Goal: Task Accomplishment & Management: Manage account settings

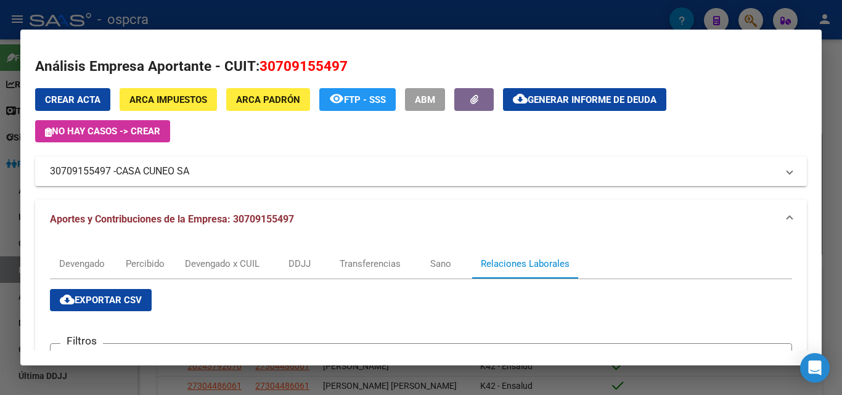
scroll to position [16, 0]
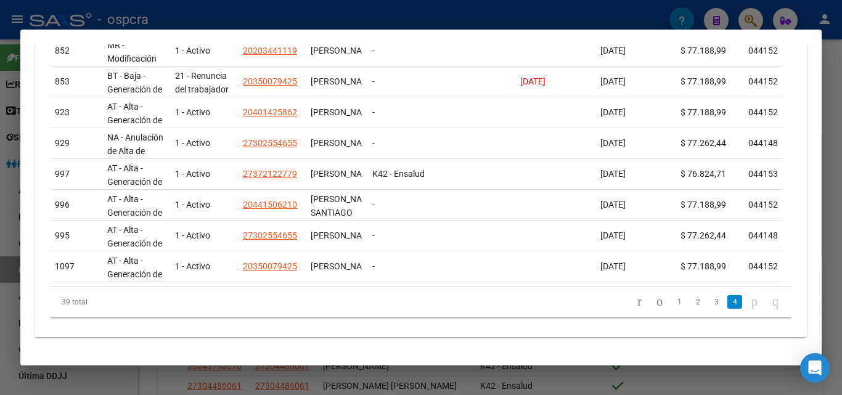
click at [0, 311] on div at bounding box center [421, 197] width 842 height 395
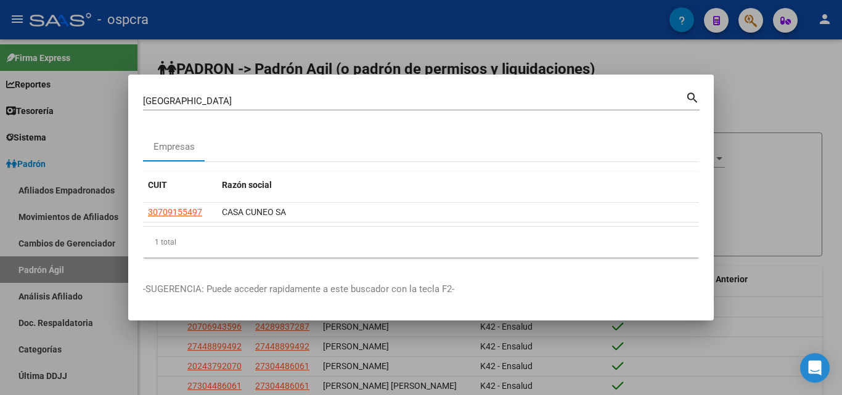
click at [0, 288] on div at bounding box center [421, 197] width 842 height 395
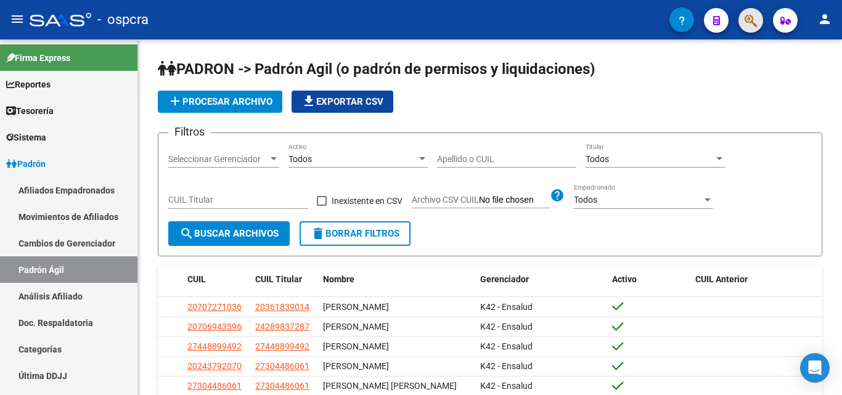
click at [741, 18] on button "button" at bounding box center [751, 20] width 25 height 25
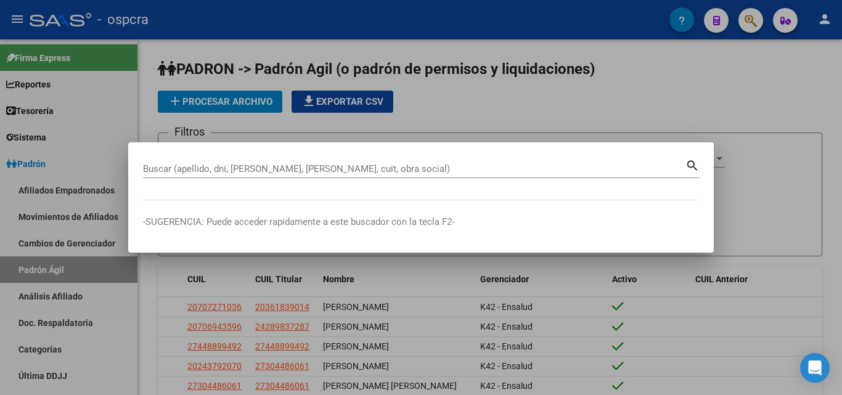
drag, startPoint x: 154, startPoint y: 162, endPoint x: 139, endPoint y: 170, distance: 16.3
drag, startPoint x: 139, startPoint y: 170, endPoint x: 406, endPoint y: 170, distance: 266.4
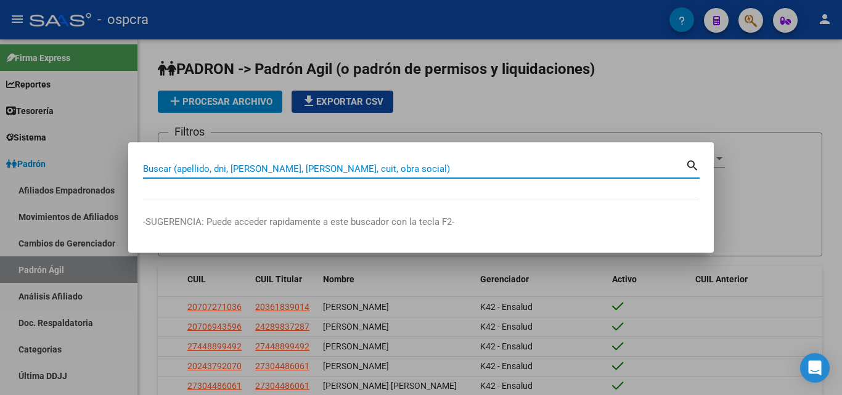
drag, startPoint x: 406, startPoint y: 170, endPoint x: 157, endPoint y: 172, distance: 249.2
paste input "ORFISA SRL"
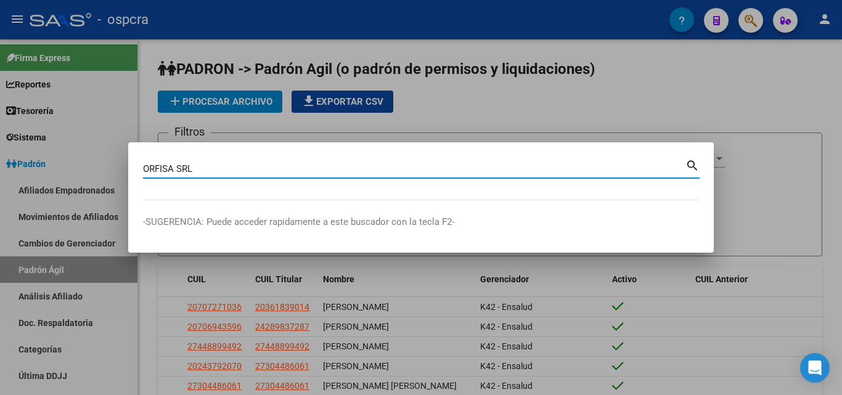
type input "ORFISA SRL"
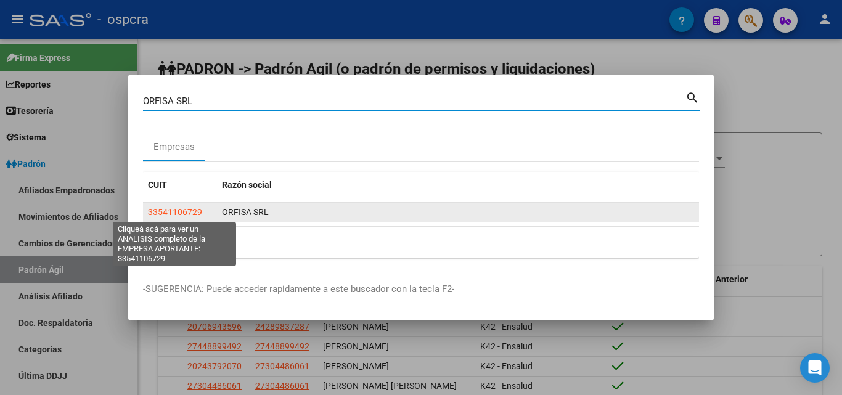
click at [175, 211] on span "33541106729" at bounding box center [175, 212] width 54 height 10
type textarea "33541106729"
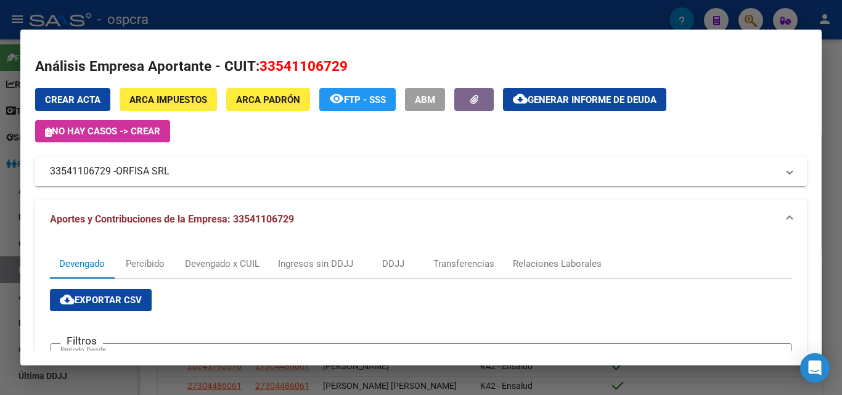
click at [149, 180] on mat-expansion-panel-header "33541106729 - ORFISA SRL" at bounding box center [421, 172] width 772 height 30
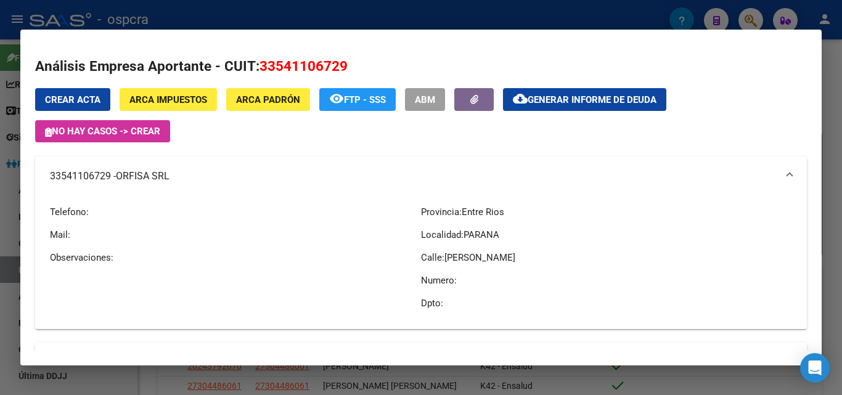
click at [0, 304] on div at bounding box center [421, 197] width 842 height 395
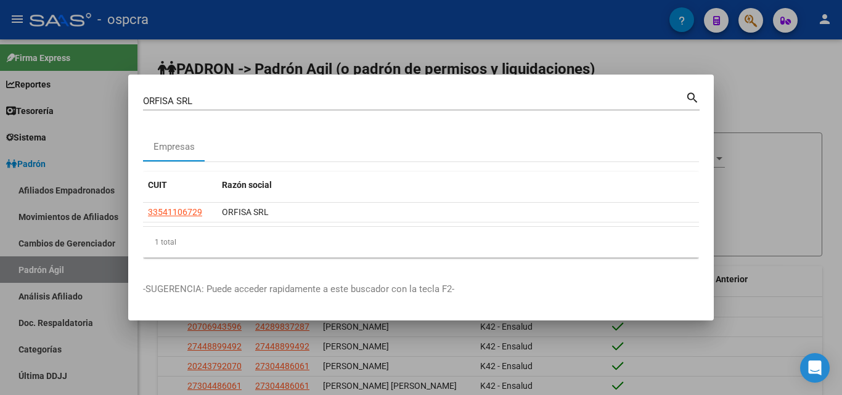
click at [0, 241] on div at bounding box center [421, 197] width 842 height 395
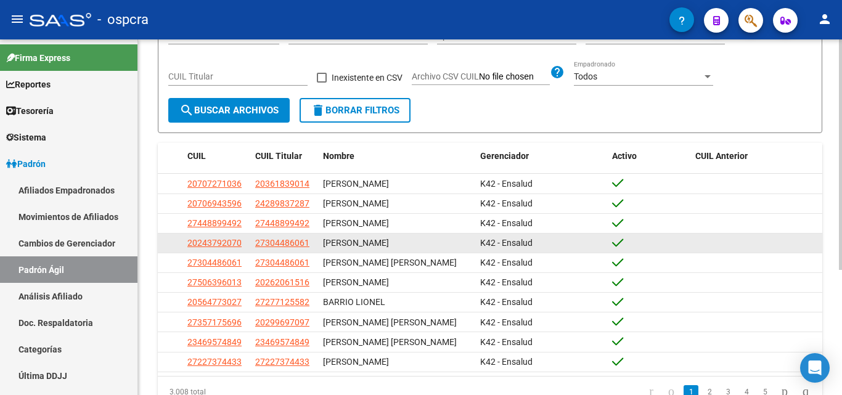
scroll to position [0, 0]
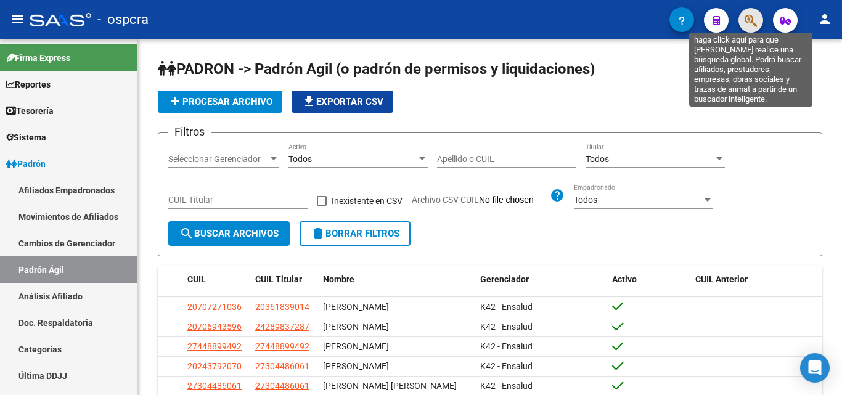
click at [747, 21] on icon "button" at bounding box center [751, 21] width 12 height 14
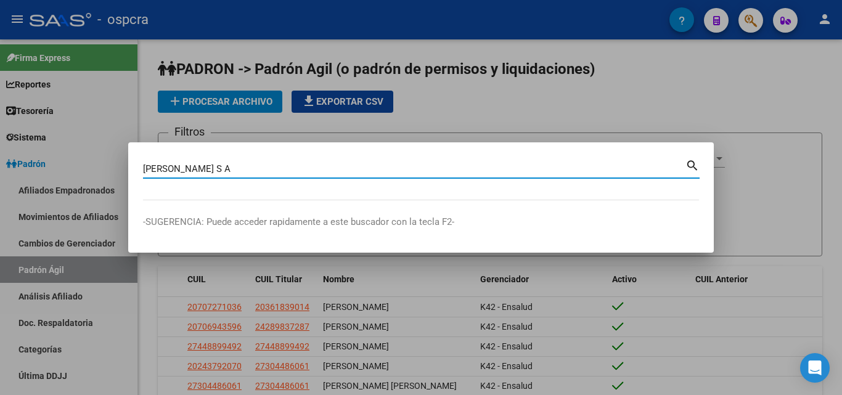
type input "MAXDIE S A"
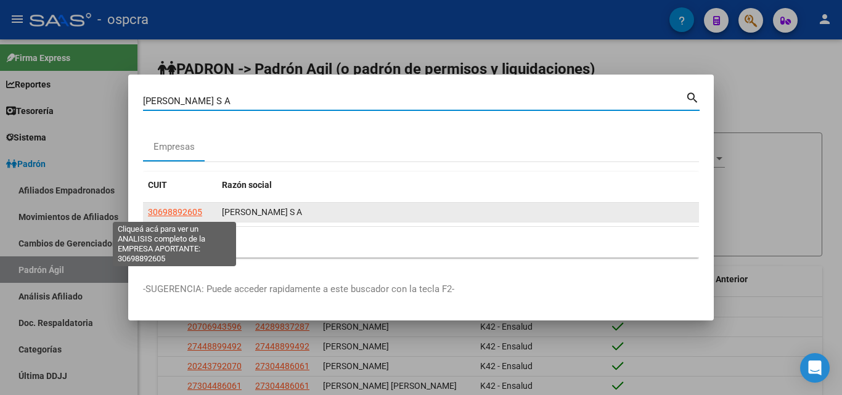
click at [179, 212] on span "30698892605" at bounding box center [175, 212] width 54 height 10
type textarea "30698892605"
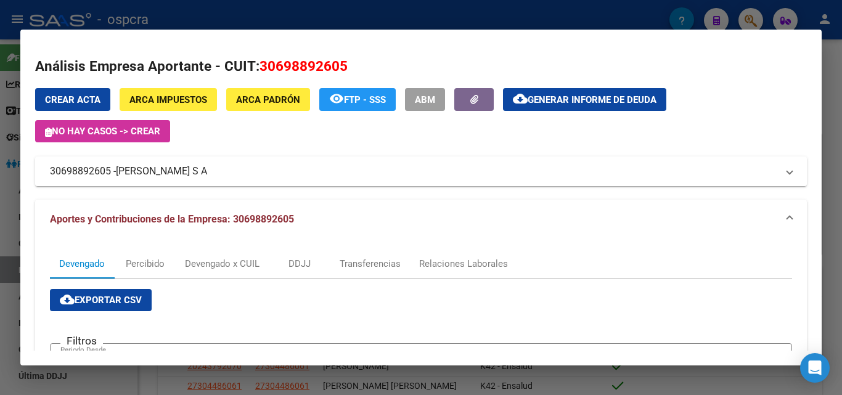
click at [153, 168] on span "MAXDIE S A" at bounding box center [161, 171] width 91 height 15
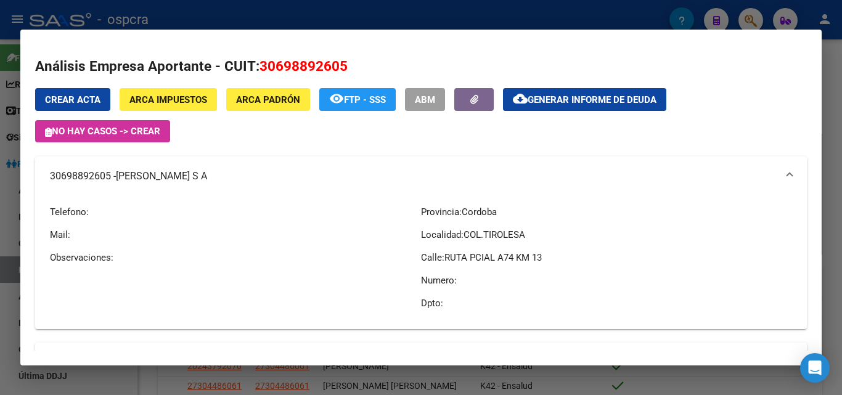
click at [3, 231] on div at bounding box center [421, 197] width 842 height 395
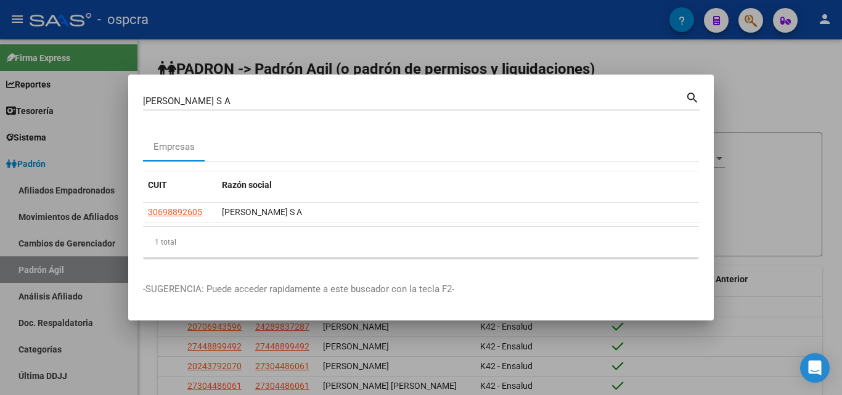
click at [7, 231] on div at bounding box center [421, 197] width 842 height 395
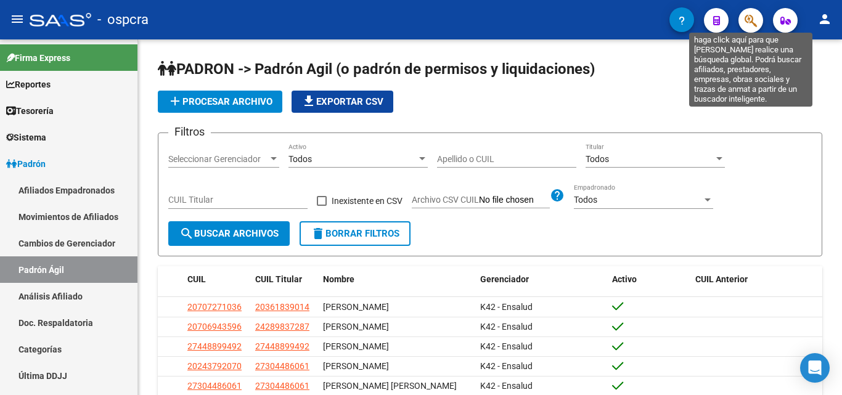
click at [747, 17] on icon "button" at bounding box center [751, 21] width 12 height 14
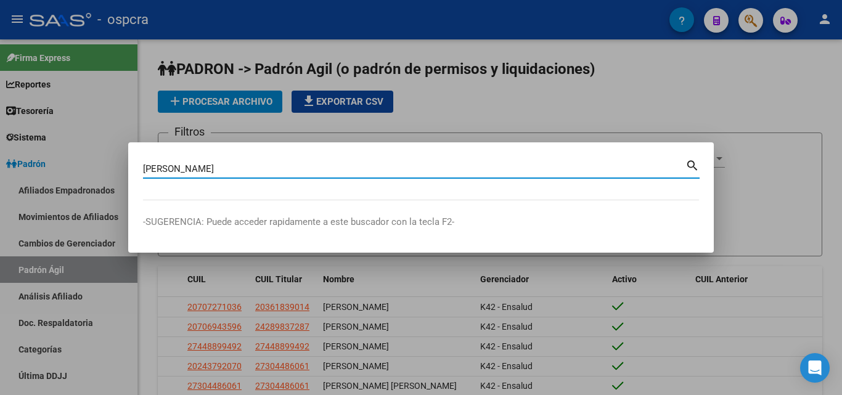
type input "maxdie"
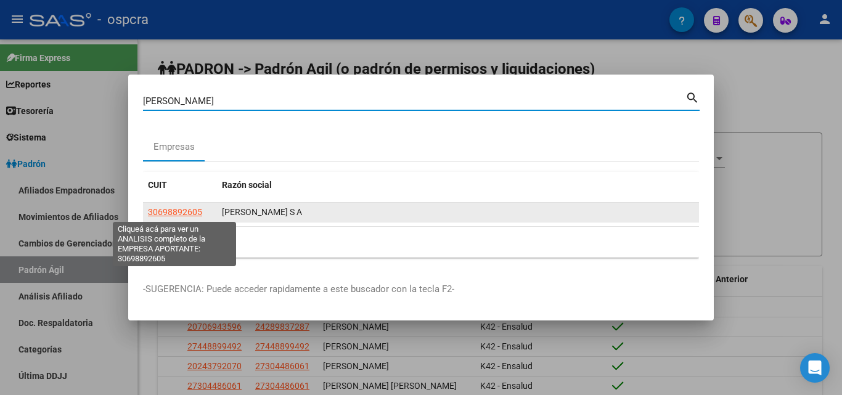
click at [183, 208] on span "30698892605" at bounding box center [175, 212] width 54 height 10
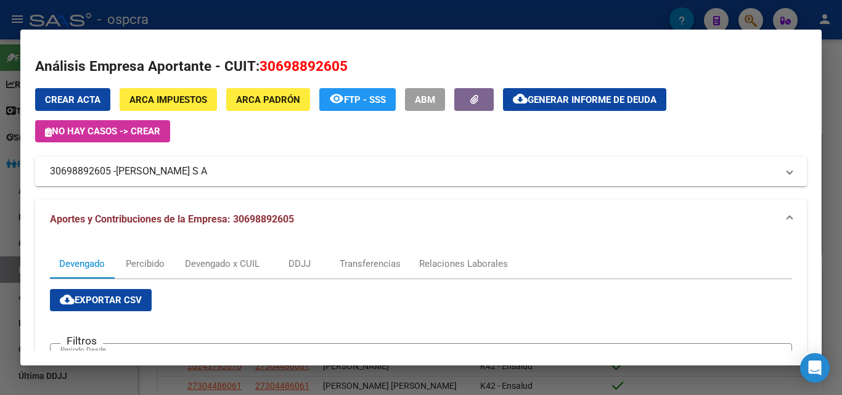
drag, startPoint x: 259, startPoint y: 62, endPoint x: 343, endPoint y: 59, distance: 83.9
click at [355, 60] on h2 "Análisis Empresa Aportante - CUIT: 30698892605" at bounding box center [421, 66] width 772 height 21
copy span "30698892605"
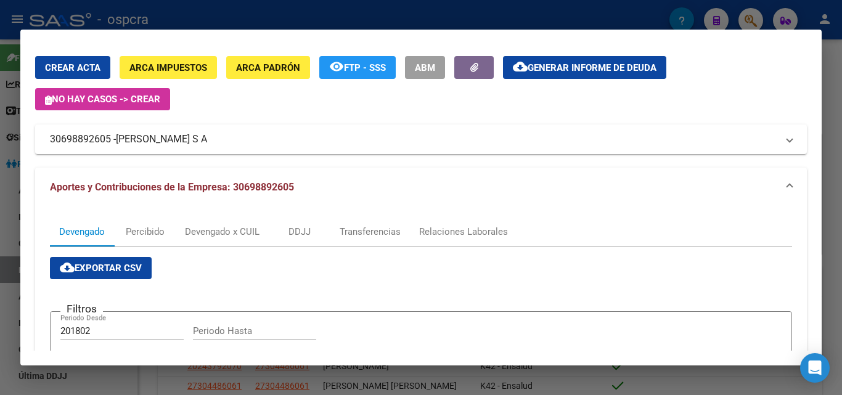
scroll to position [62, 0]
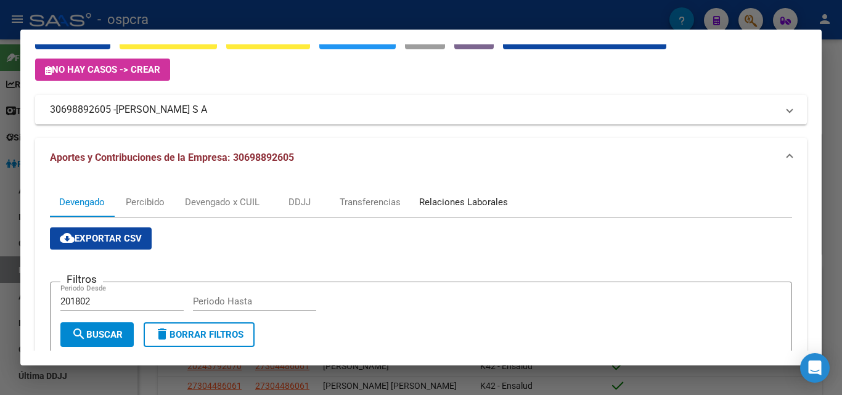
click at [467, 204] on div "Relaciones Laborales" at bounding box center [463, 202] width 89 height 14
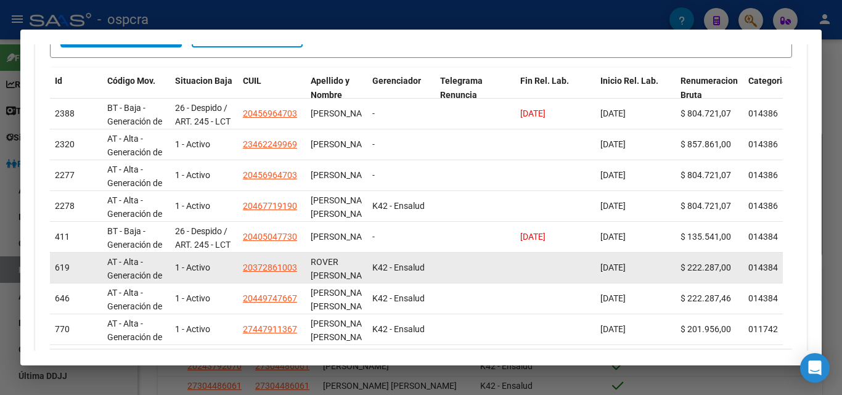
scroll to position [310, 0]
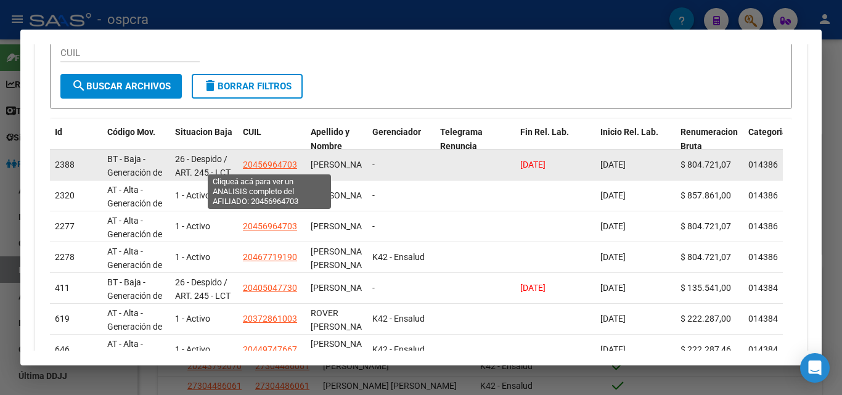
click at [274, 163] on span "20456964703" at bounding box center [270, 165] width 54 height 10
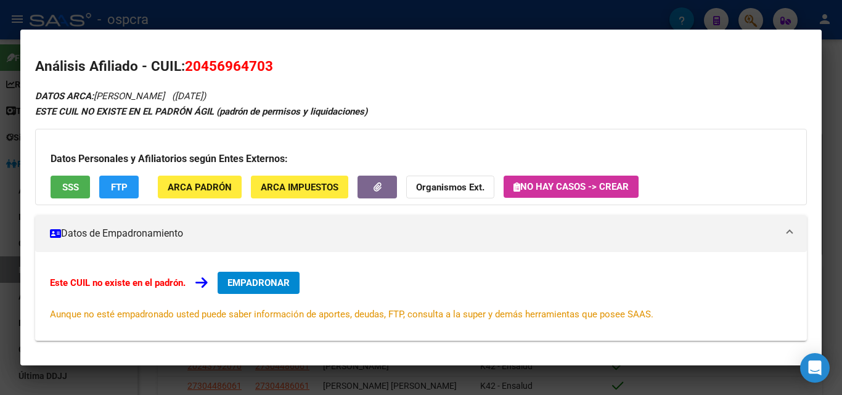
click at [0, 243] on div at bounding box center [421, 197] width 842 height 395
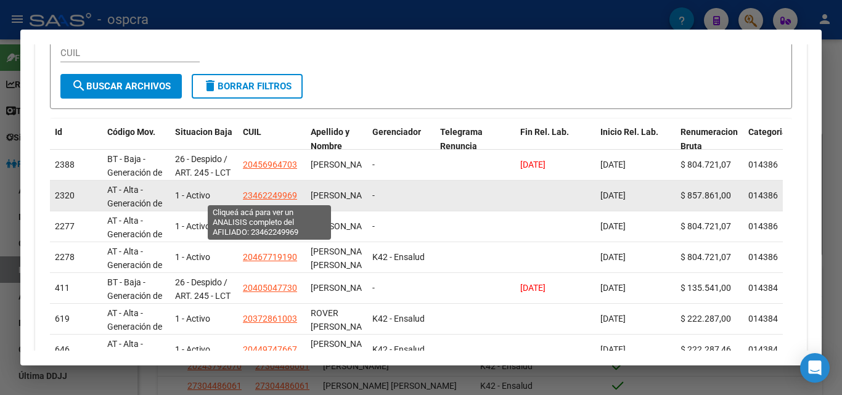
click at [264, 192] on span "23462249969" at bounding box center [270, 196] width 54 height 10
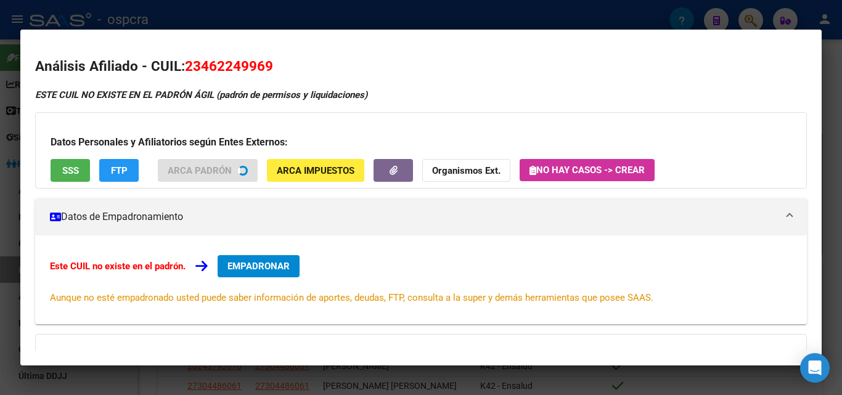
click at [1, 219] on div at bounding box center [421, 197] width 842 height 395
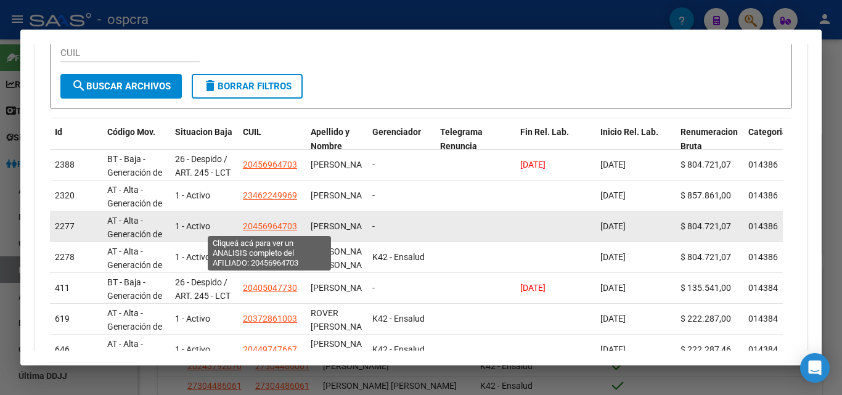
click at [292, 228] on span "20456964703" at bounding box center [270, 226] width 54 height 10
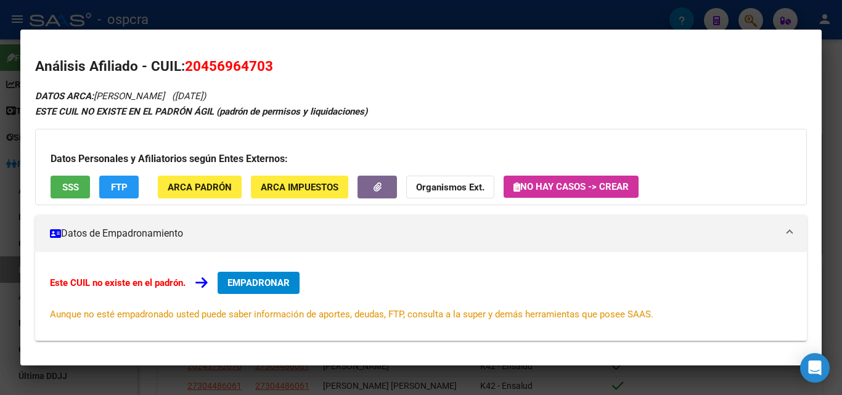
click at [0, 170] on div at bounding box center [421, 197] width 842 height 395
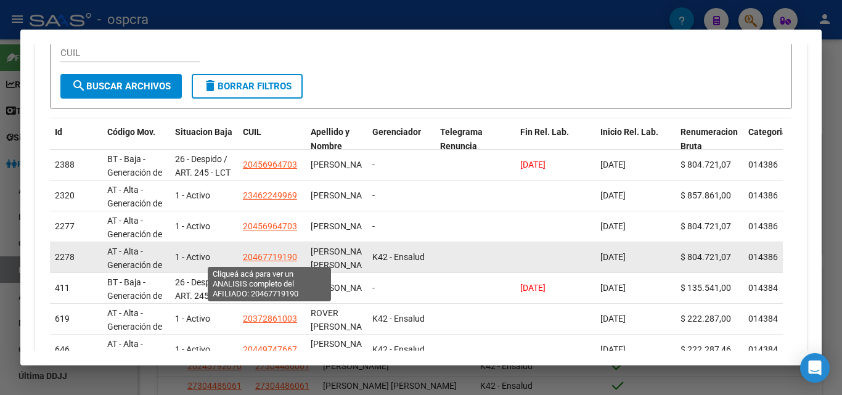
click at [276, 253] on span "20467719190" at bounding box center [270, 257] width 54 height 10
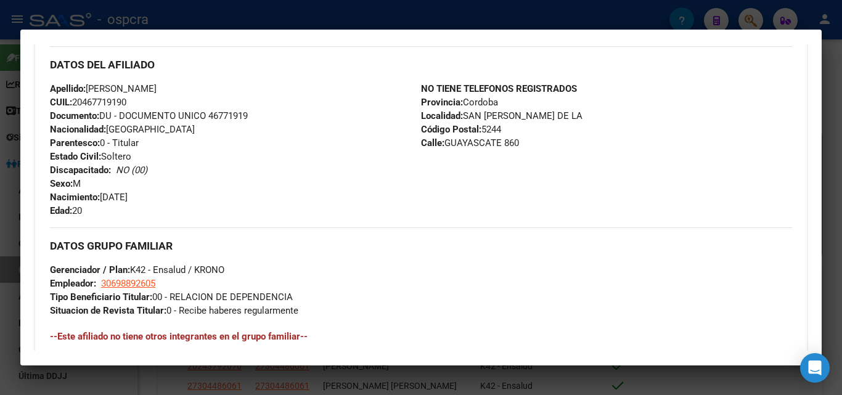
scroll to position [123, 0]
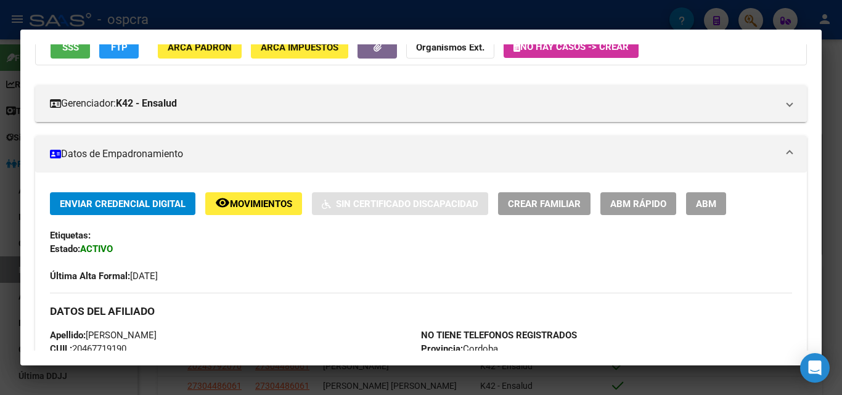
click at [4, 208] on div at bounding box center [421, 197] width 842 height 395
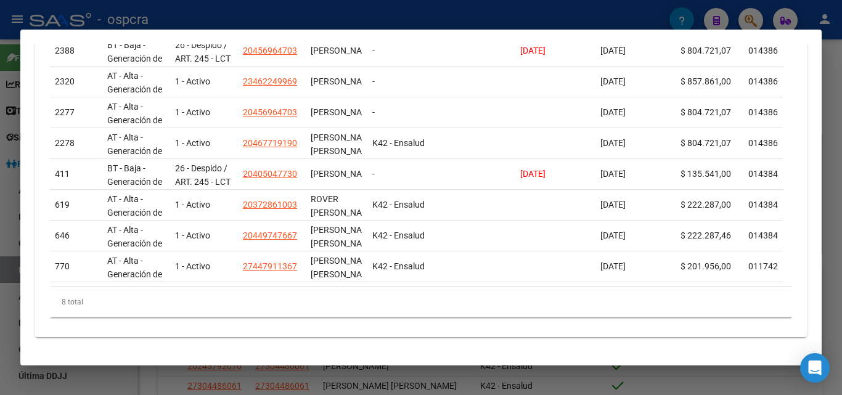
scroll to position [434, 0]
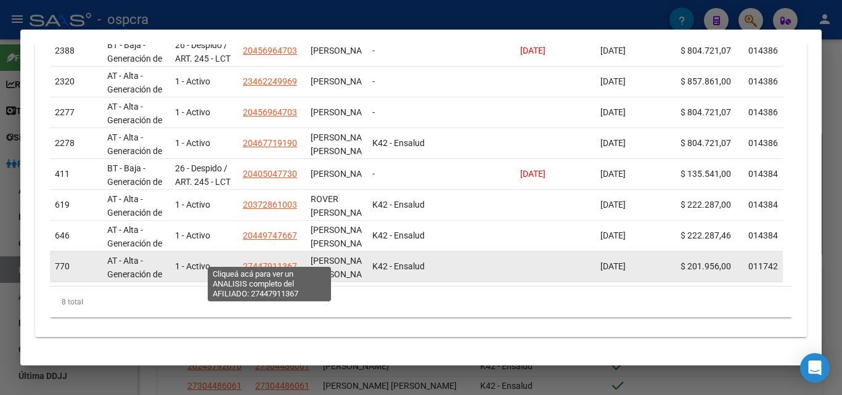
click at [276, 261] on span "27447911367" at bounding box center [270, 266] width 54 height 10
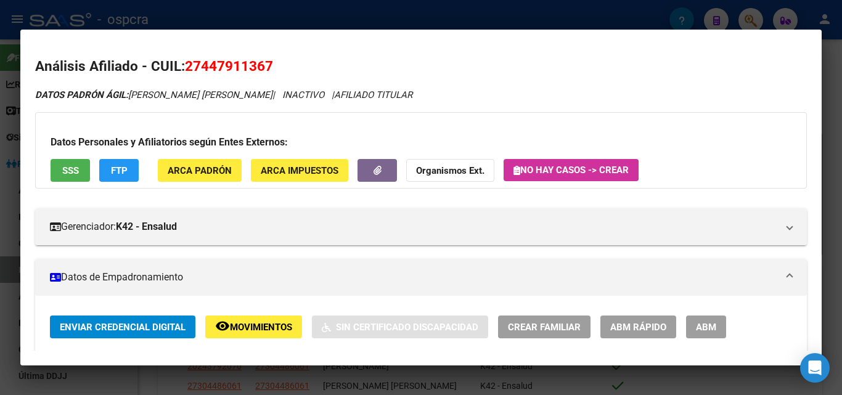
click at [4, 213] on div at bounding box center [421, 197] width 842 height 395
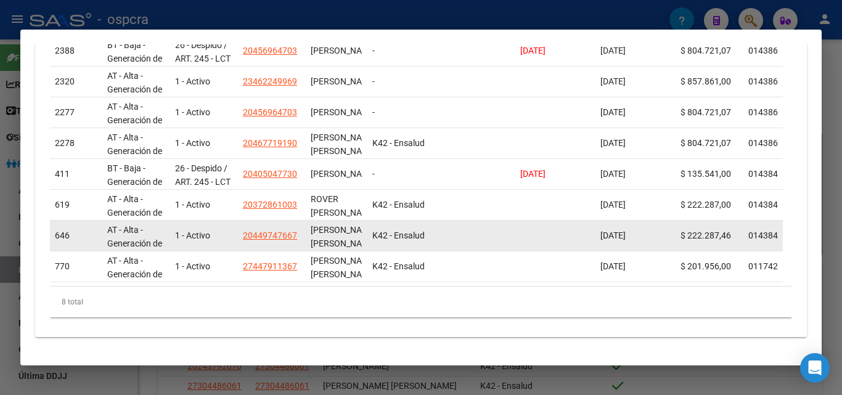
click at [278, 232] on app-link-go-to "20449747667" at bounding box center [270, 236] width 54 height 14
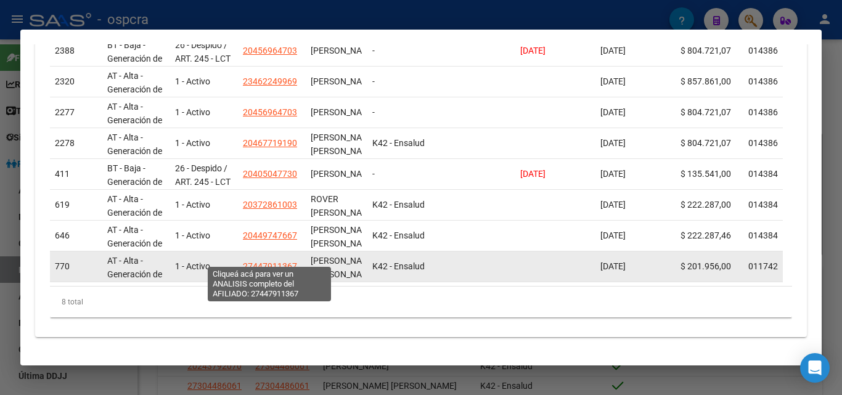
click at [275, 261] on span "27447911367" at bounding box center [270, 266] width 54 height 10
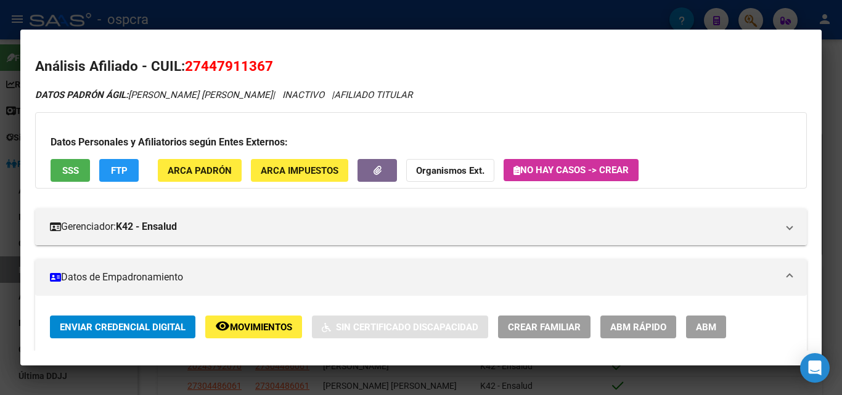
click at [70, 178] on button "SSS" at bounding box center [70, 170] width 39 height 23
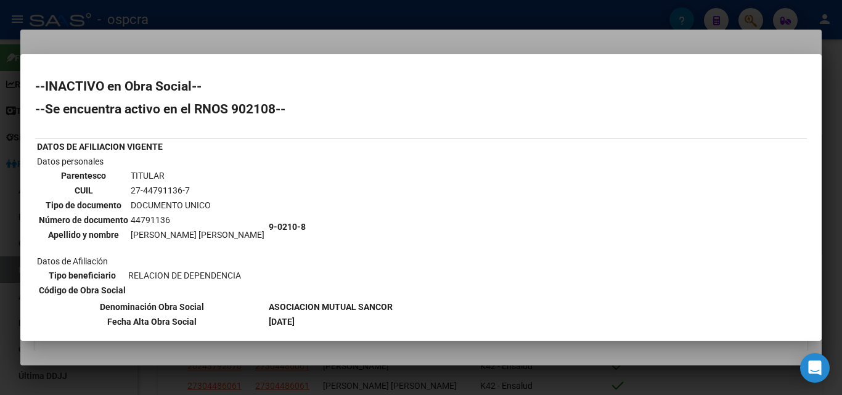
click at [0, 213] on div at bounding box center [421, 197] width 842 height 395
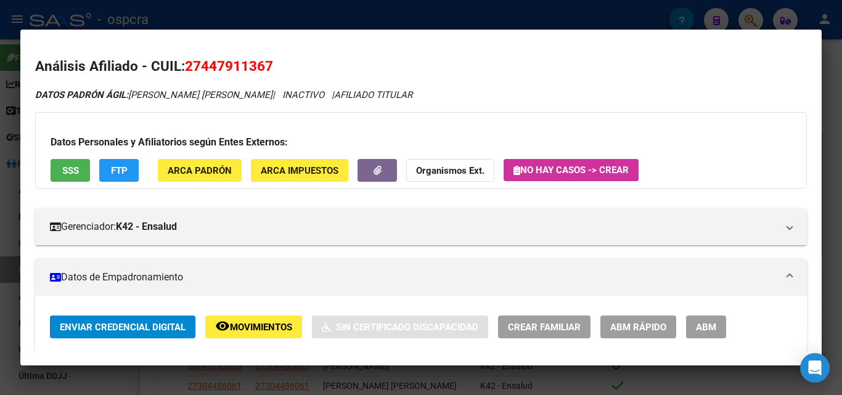
click at [0, 213] on div at bounding box center [421, 197] width 842 height 395
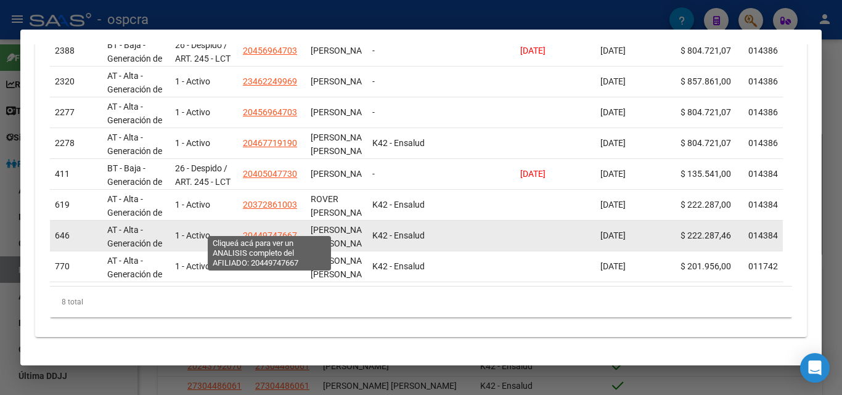
click at [274, 231] on span "20449747667" at bounding box center [270, 236] width 54 height 10
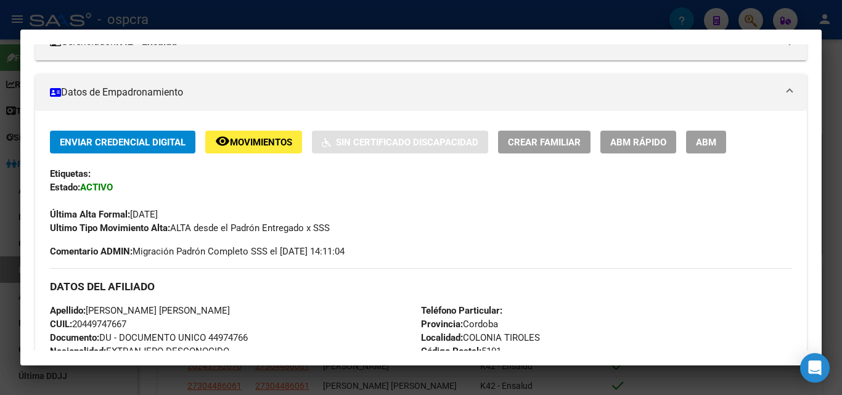
scroll to position [0, 0]
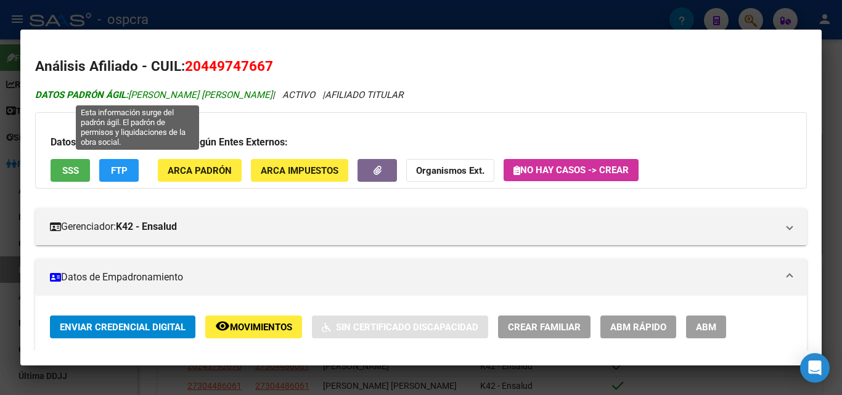
drag, startPoint x: 133, startPoint y: 92, endPoint x: 237, endPoint y: 94, distance: 104.9
click at [237, 94] on span "DATOS PADRÓN ÁGIL: SORIA ROJAS ENZO JOEL" at bounding box center [153, 94] width 237 height 11
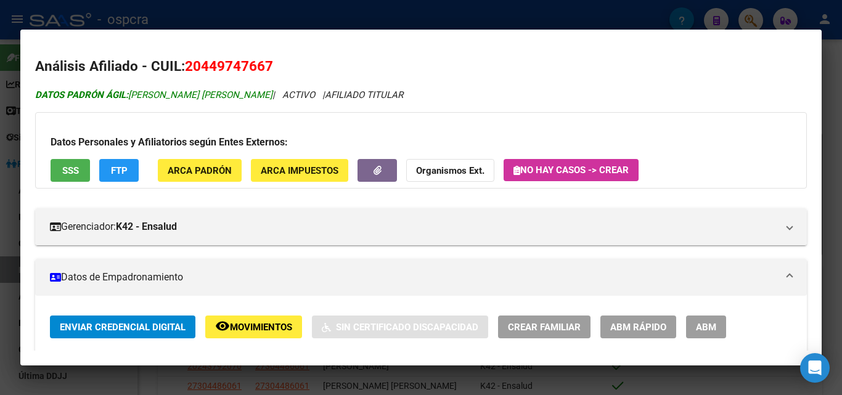
copy span "SORIA ROJAS ENZO JOEL"
click at [0, 200] on div at bounding box center [421, 197] width 842 height 395
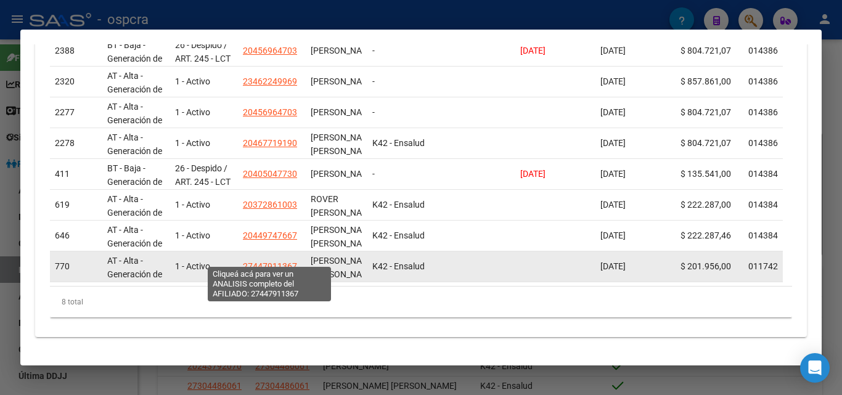
click at [282, 261] on span "27447911367" at bounding box center [270, 266] width 54 height 10
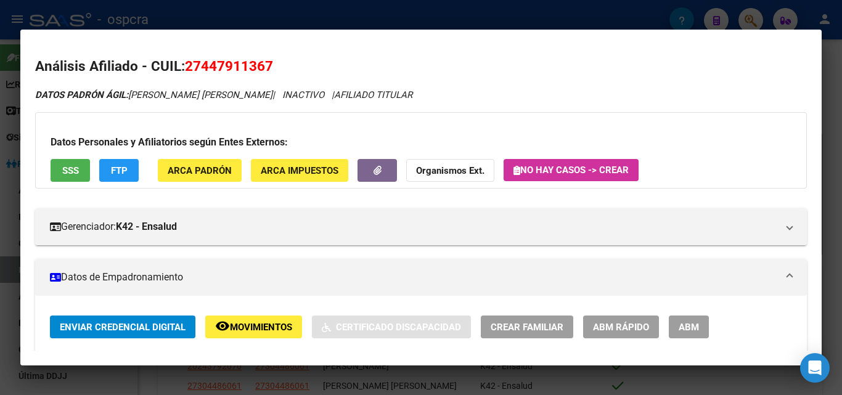
click at [0, 157] on div at bounding box center [421, 197] width 842 height 395
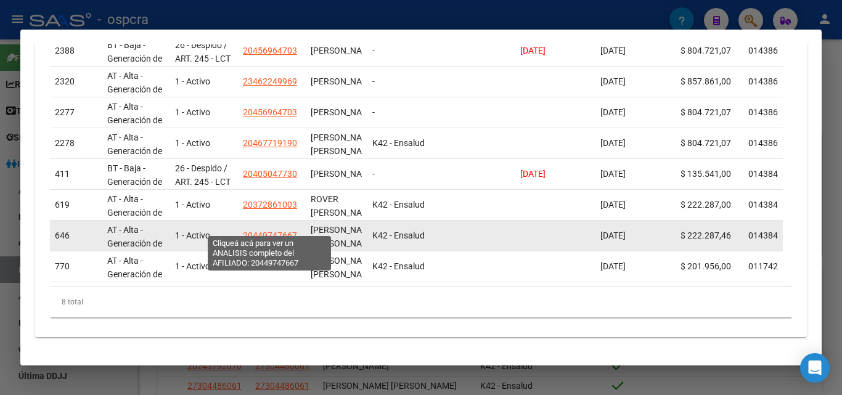
click at [273, 231] on span "20449747667" at bounding box center [270, 236] width 54 height 10
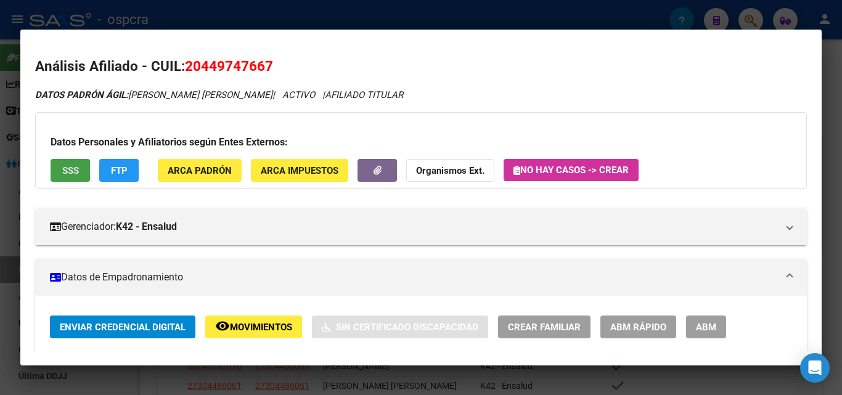
click at [79, 163] on button "SSS" at bounding box center [70, 170] width 39 height 23
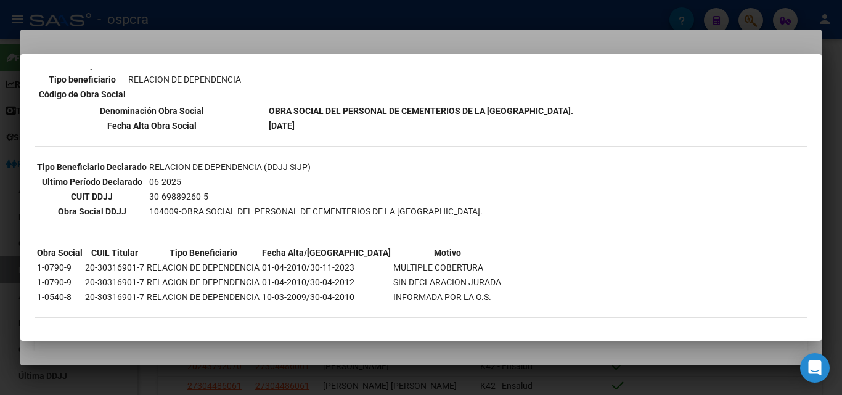
scroll to position [252, 0]
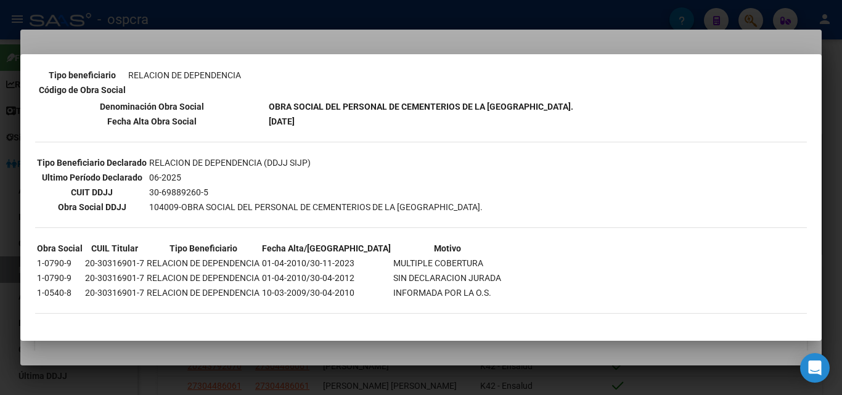
click at [0, 242] on div at bounding box center [421, 197] width 842 height 395
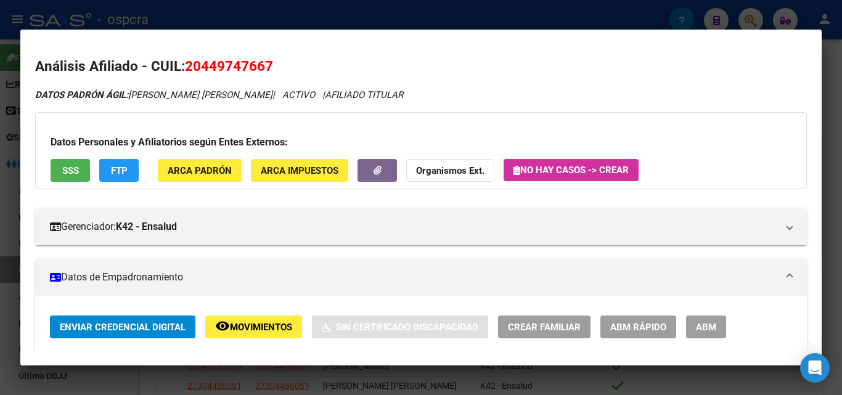
click at [0, 215] on div at bounding box center [421, 197] width 842 height 395
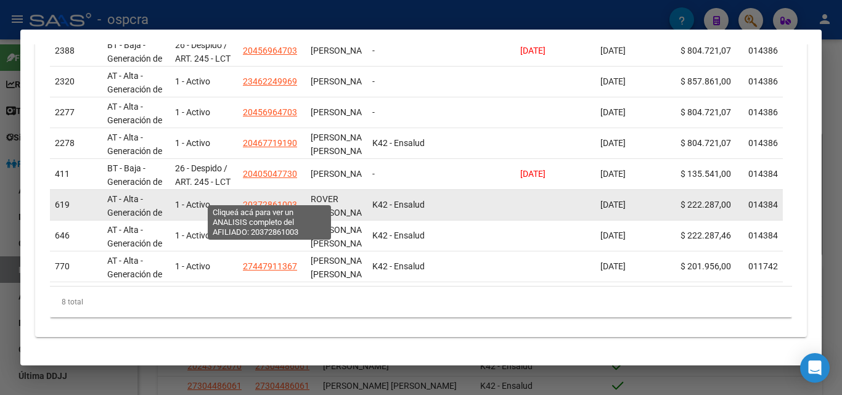
click at [274, 200] on span "20372861003" at bounding box center [270, 205] width 54 height 10
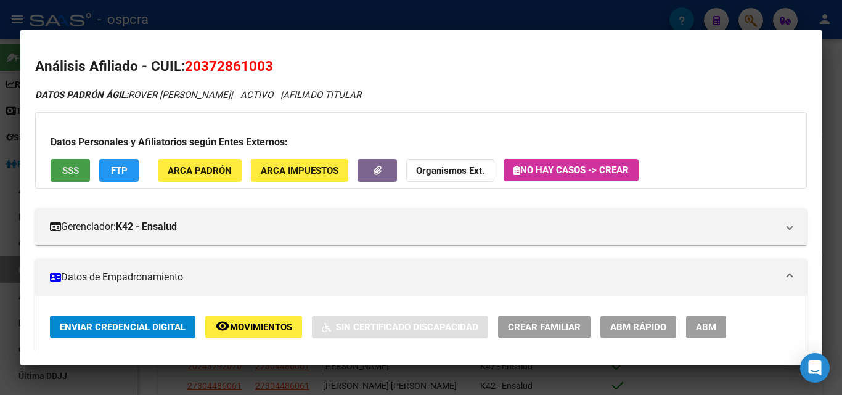
click at [75, 162] on button "SSS" at bounding box center [70, 170] width 39 height 23
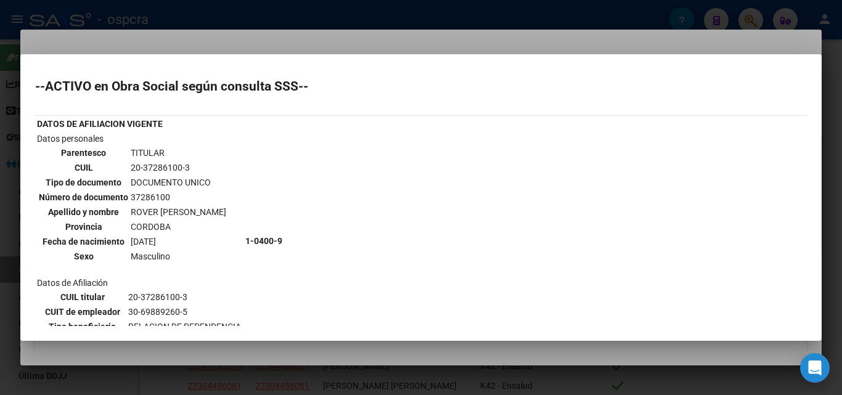
click at [0, 223] on div at bounding box center [421, 197] width 842 height 395
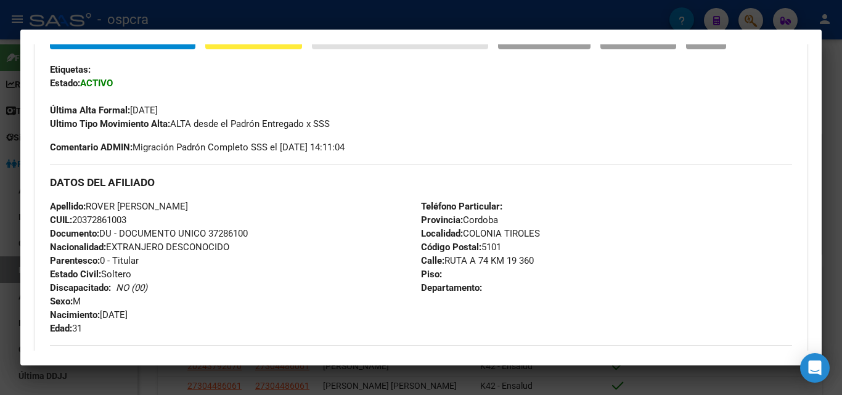
scroll to position [318, 0]
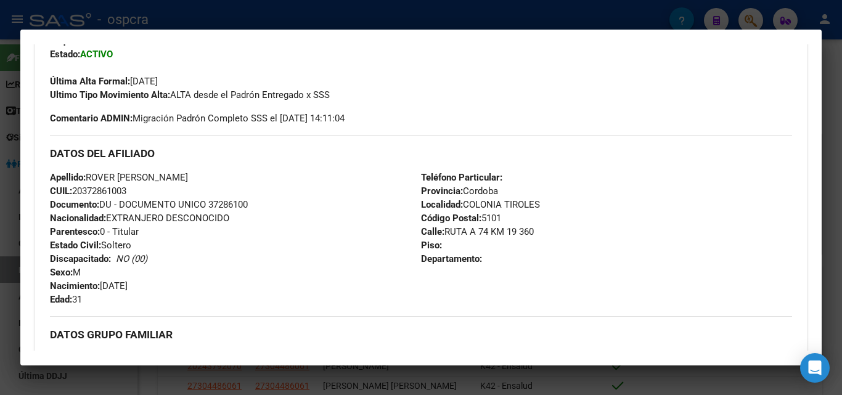
click at [3, 115] on div at bounding box center [421, 197] width 842 height 395
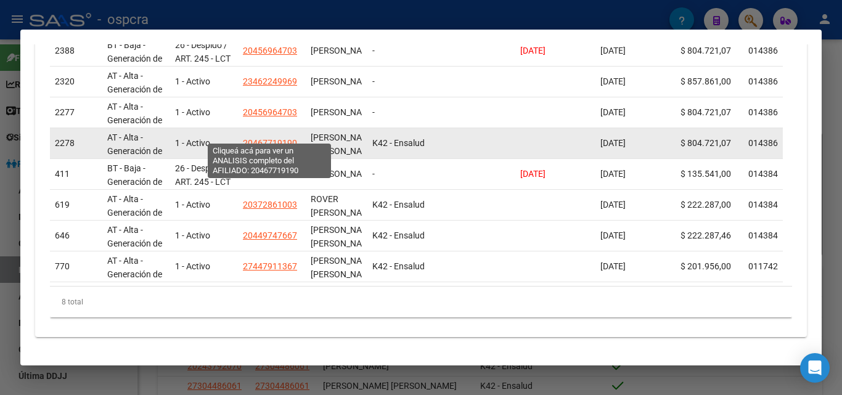
click at [286, 138] on span "20467719190" at bounding box center [270, 143] width 54 height 10
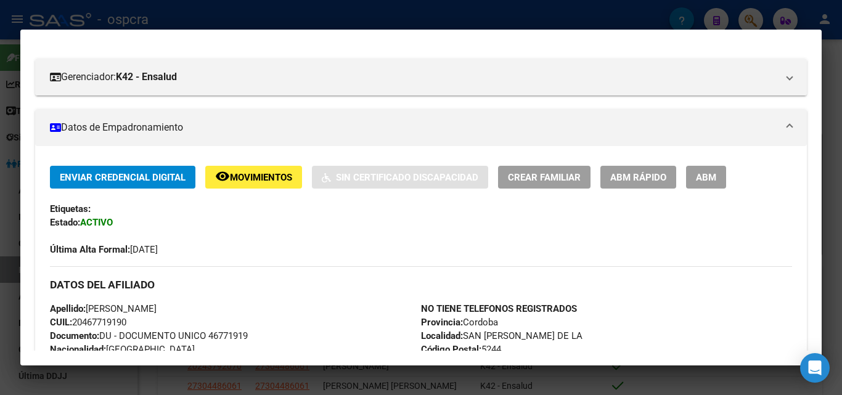
scroll to position [0, 0]
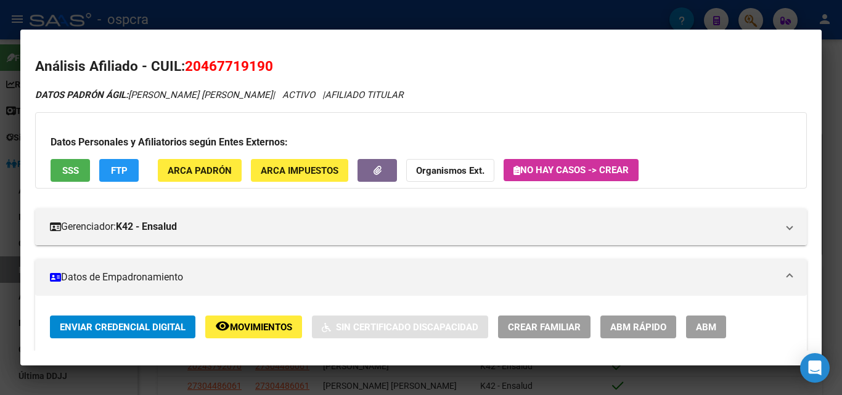
click at [67, 171] on span "SSS" at bounding box center [70, 170] width 17 height 11
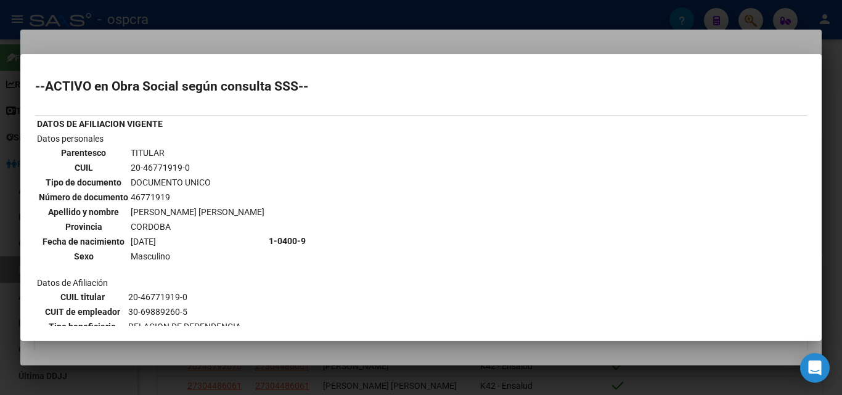
scroll to position [166, 0]
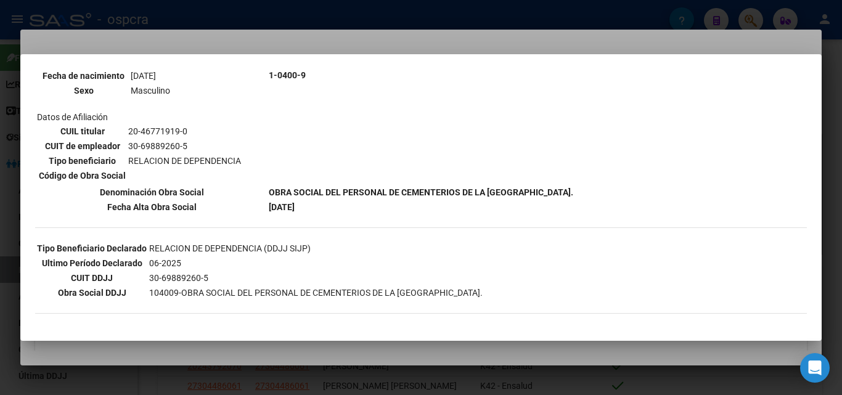
click at [8, 282] on div at bounding box center [421, 197] width 842 height 395
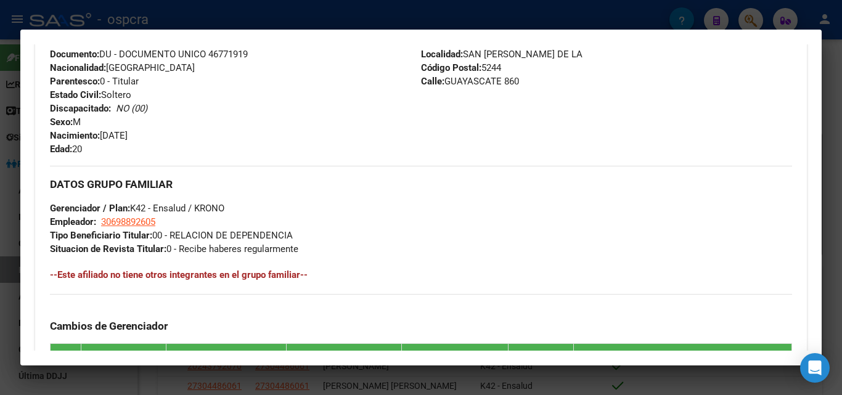
scroll to position [730, 0]
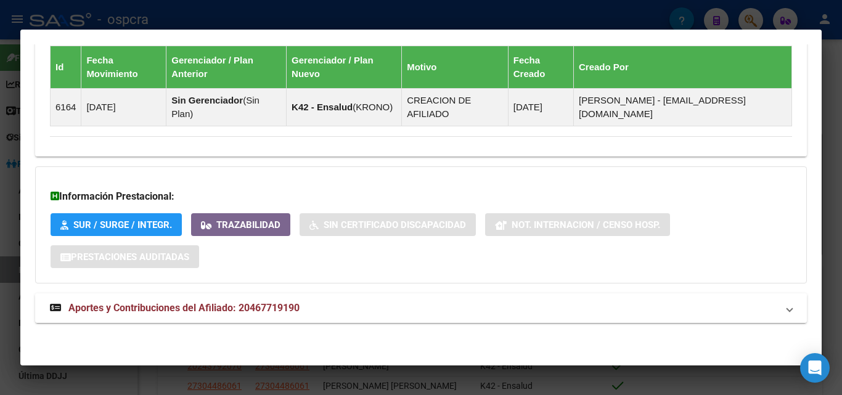
click at [181, 311] on span "Aportes y Contribuciones del Afiliado: 20467719190" at bounding box center [183, 308] width 231 height 12
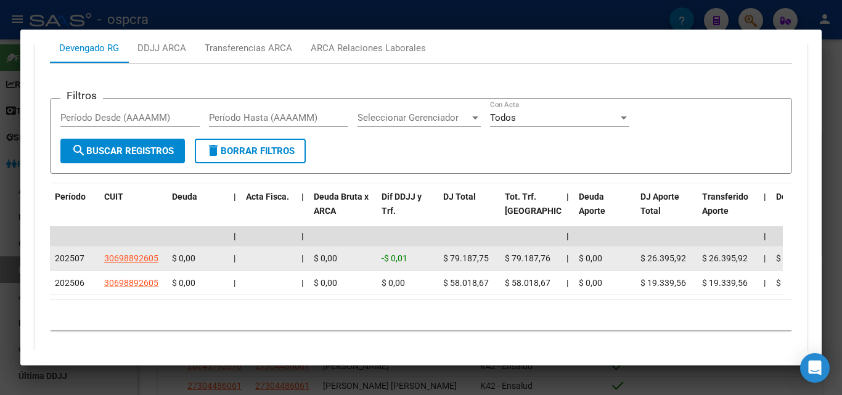
scroll to position [1100, 0]
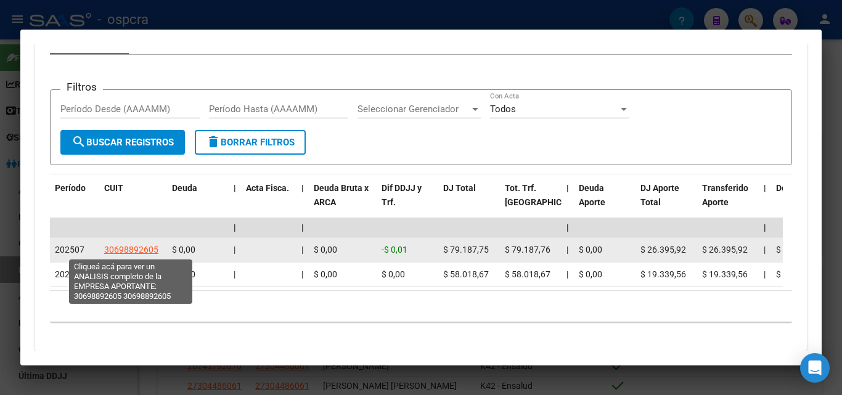
click at [136, 249] on span "30698892605" at bounding box center [131, 250] width 54 height 10
type textarea "30698892605"
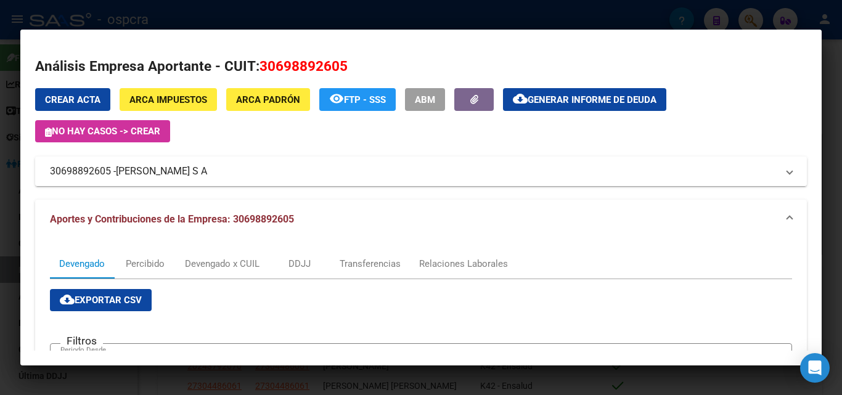
click at [168, 169] on span "MAXDIE S A" at bounding box center [161, 171] width 91 height 15
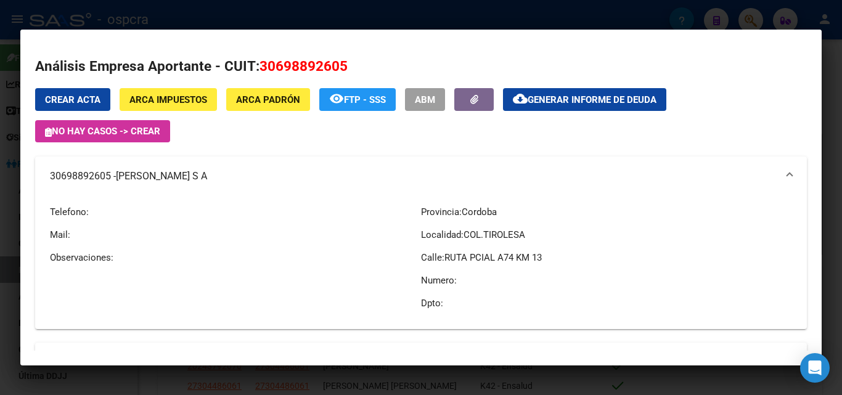
drag, startPoint x: 442, startPoint y: 257, endPoint x: 542, endPoint y: 262, distance: 100.0
click at [542, 262] on p "Calle: RUTA PCIAL A74 KM 13" at bounding box center [606, 258] width 371 height 14
copy span "RUTA PCIAL A74 KM 13"
click at [439, 14] on div at bounding box center [421, 197] width 842 height 395
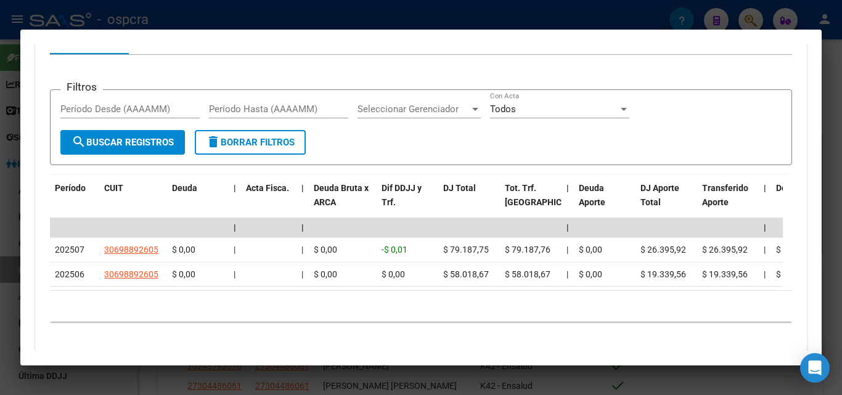
click at [658, 16] on div at bounding box center [421, 197] width 842 height 395
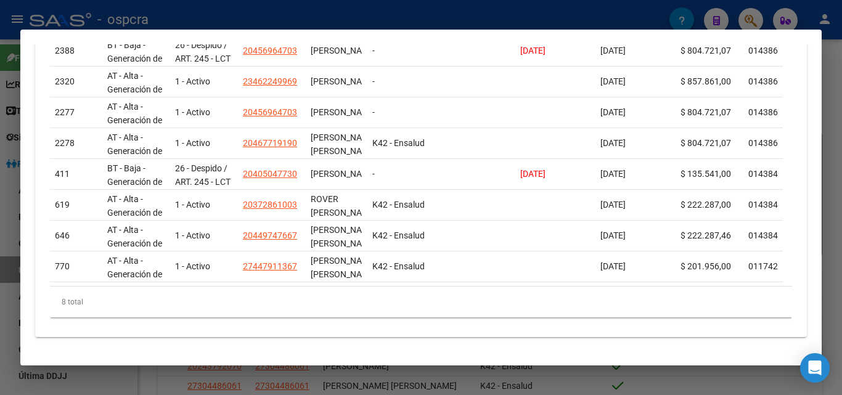
click at [591, 22] on div at bounding box center [421, 197] width 842 height 395
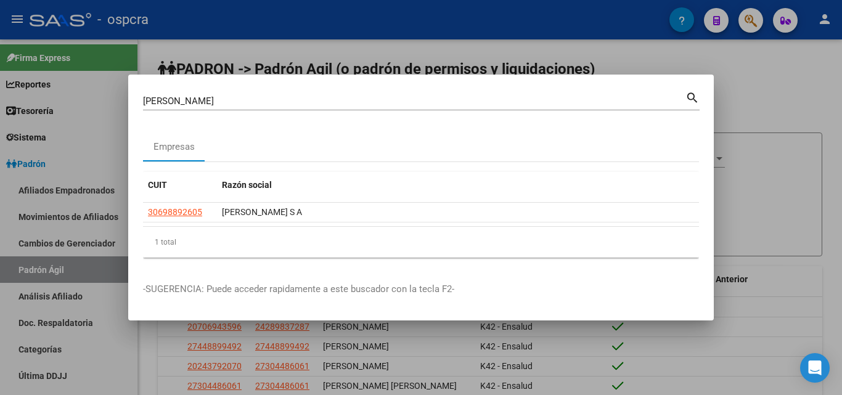
drag, startPoint x: 190, startPoint y: 95, endPoint x: 116, endPoint y: 109, distance: 75.2
click at [116, 109] on div "maxdie Buscar (apellido, dni, cuil, nro traspaso, cuit, obra social) search Emp…" at bounding box center [421, 197] width 842 height 395
drag, startPoint x: 191, startPoint y: 100, endPoint x: 109, endPoint y: 102, distance: 81.4
click at [109, 102] on div "maxdie Buscar (apellido, dni, cuil, nro traspaso, cuit, obra social) search Emp…" at bounding box center [421, 197] width 842 height 395
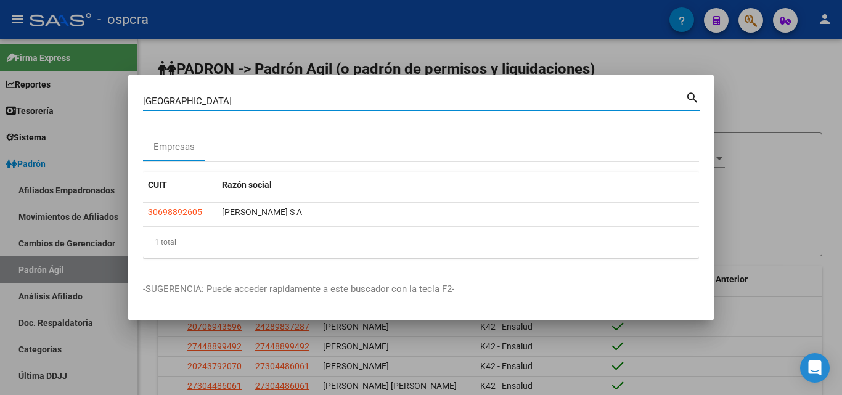
type input "parque los alamos"
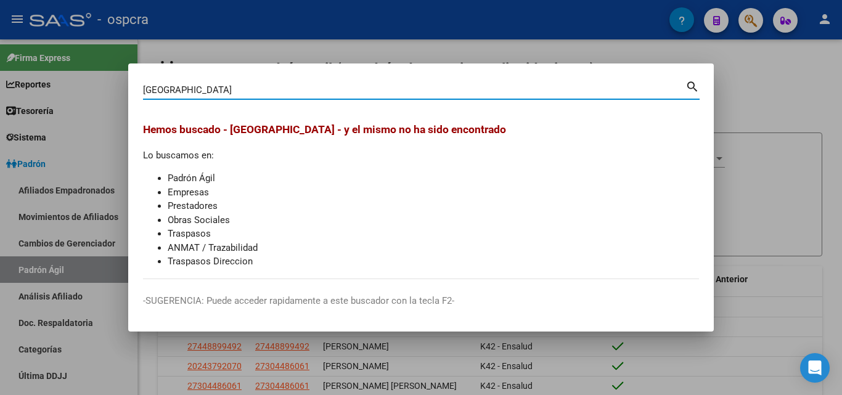
drag, startPoint x: 241, startPoint y: 88, endPoint x: 10, endPoint y: 84, distance: 231.3
click at [43, 95] on div "parque los alamos Buscar (apellido, dni, cuil, nro traspaso, cuit, obra social)…" at bounding box center [421, 197] width 842 height 395
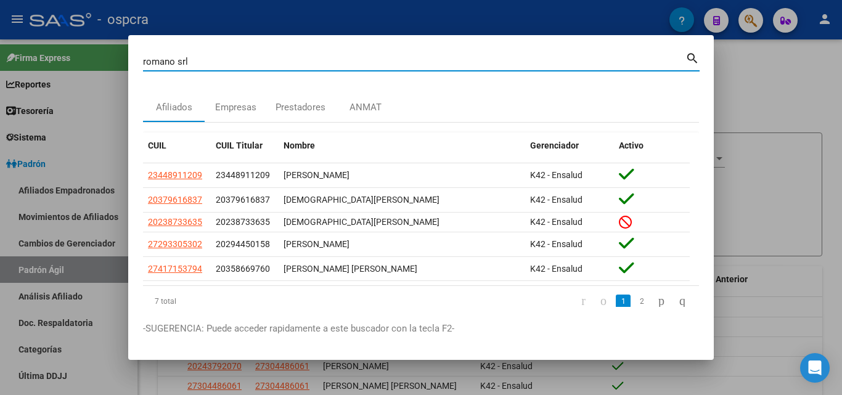
type input "romano srl"
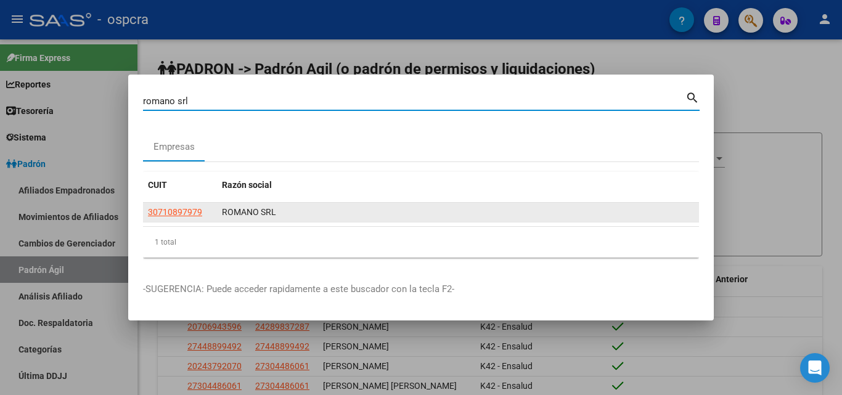
click at [183, 207] on app-link-go-to "30710897979" at bounding box center [175, 212] width 54 height 14
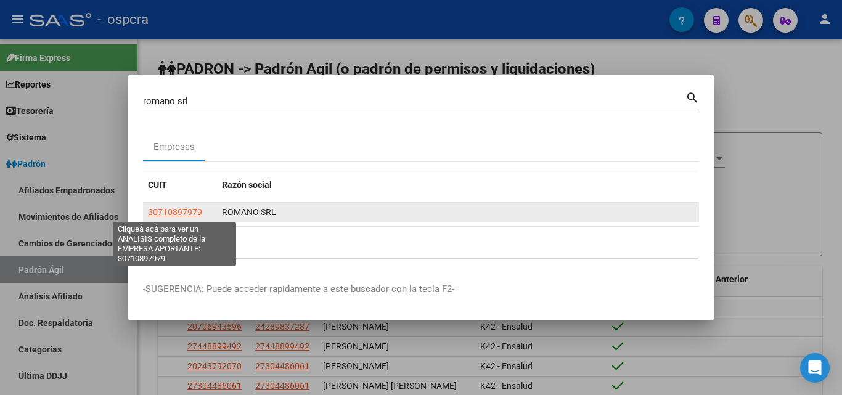
click at [183, 208] on span "30710897979" at bounding box center [175, 212] width 54 height 10
type textarea "30710897979"
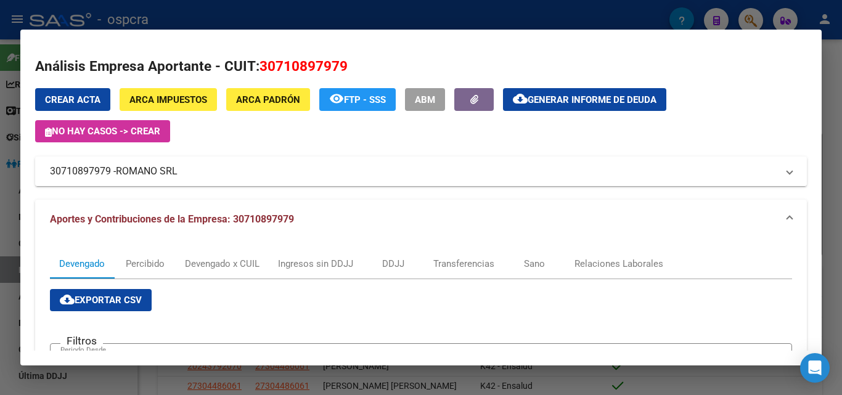
click at [167, 171] on span "ROMANO SRL" at bounding box center [147, 171] width 62 height 15
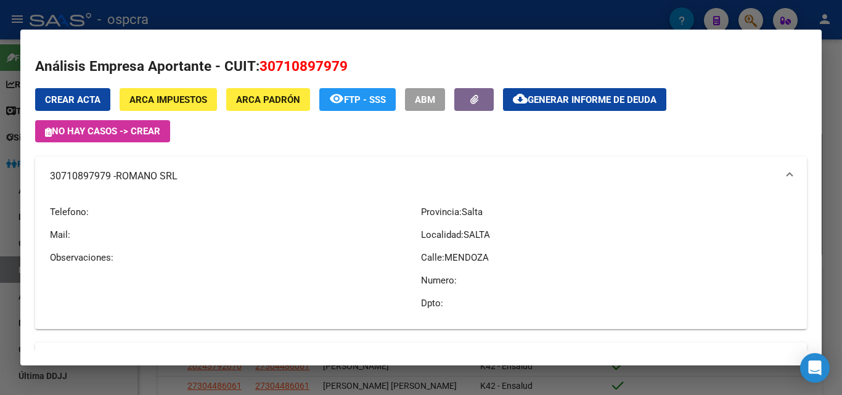
click at [416, 104] on span "ABM" at bounding box center [425, 99] width 20 height 11
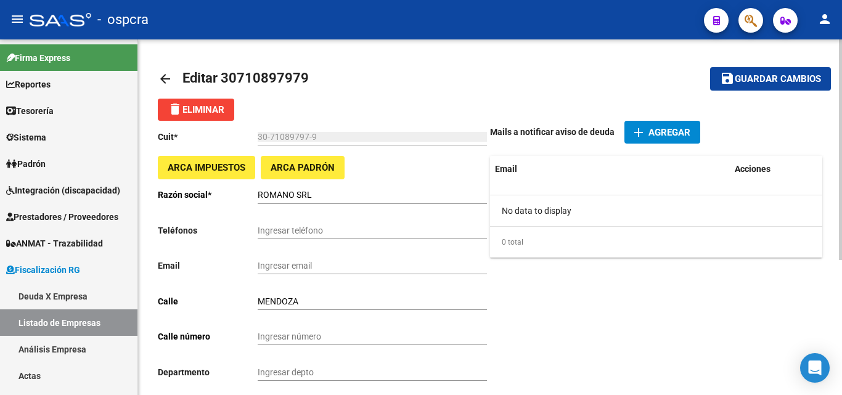
click at [282, 234] on input "Ingresar teléfono" at bounding box center [372, 231] width 229 height 10
drag, startPoint x: 282, startPoint y: 234, endPoint x: 248, endPoint y: 213, distance: 39.9
click at [256, 221] on div "Cuit * 30-71089797-9 Ingresar el cuit ARCA Impuestos ARCA Padrón Razón social *…" at bounding box center [324, 352] width 332 height 462
paste input "3874775809"
type input "3874775809"
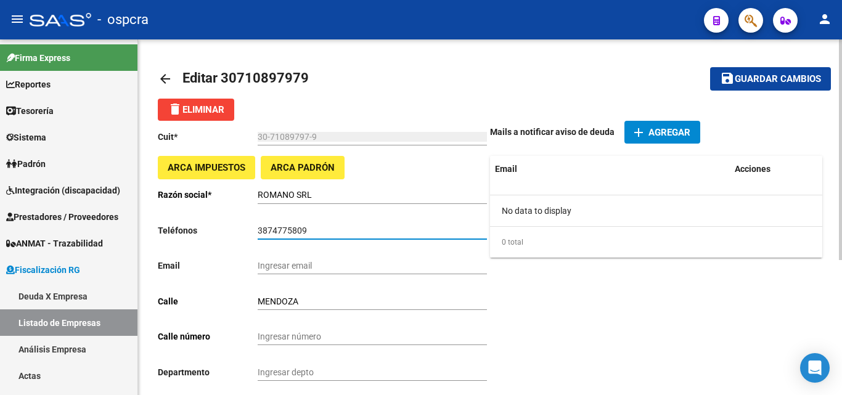
click at [285, 262] on input "Ingresar email" at bounding box center [372, 266] width 229 height 10
click at [757, 67] on button "save Guardar cambios" at bounding box center [770, 78] width 121 height 23
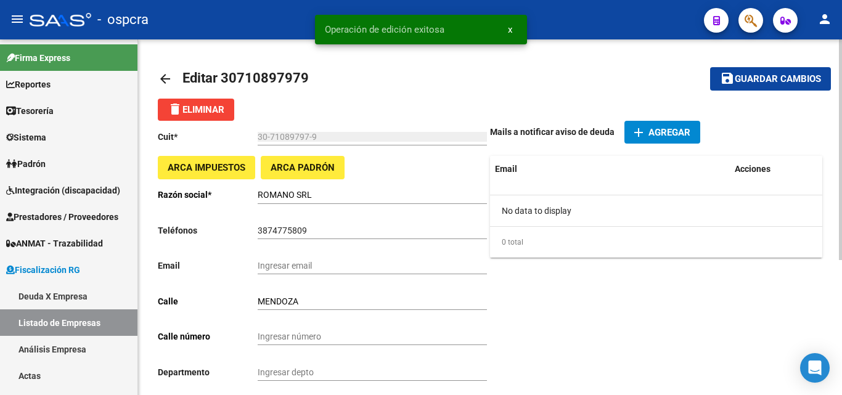
click at [168, 78] on mat-icon "arrow_back" at bounding box center [165, 79] width 15 height 15
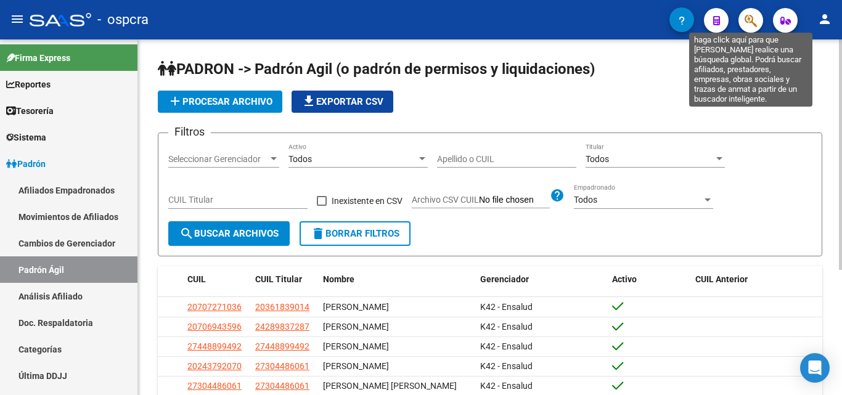
click at [747, 25] on icon "button" at bounding box center [751, 21] width 12 height 14
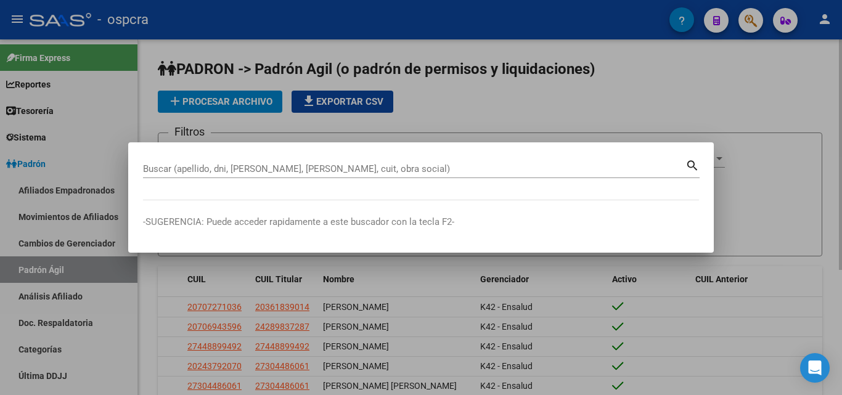
click at [810, 101] on div at bounding box center [421, 197] width 842 height 395
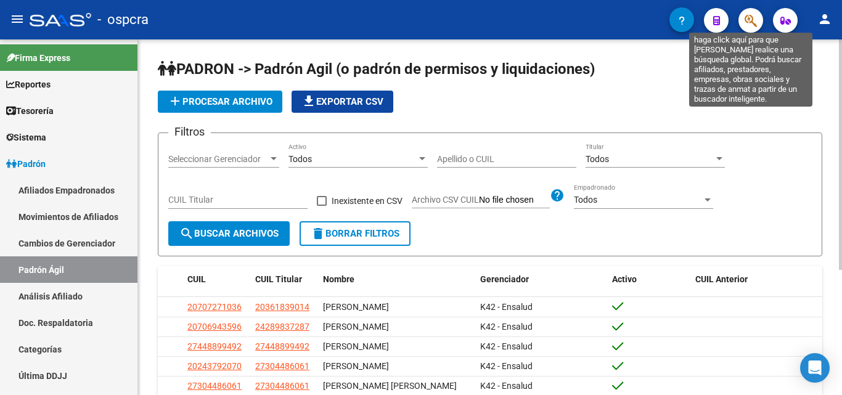
click at [753, 22] on icon "button" at bounding box center [751, 21] width 12 height 14
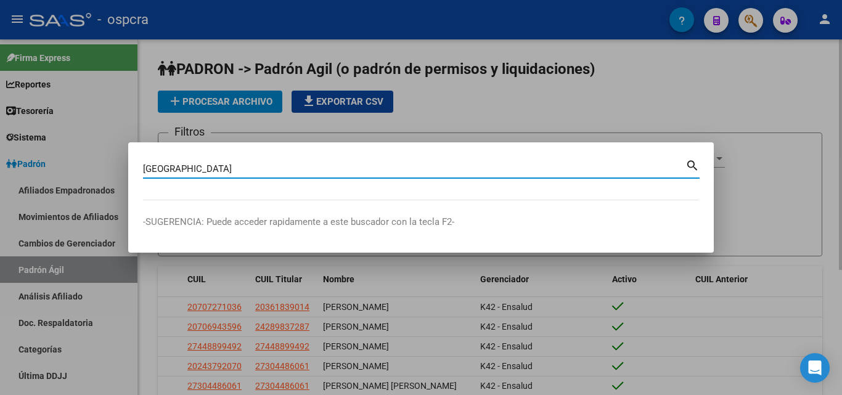
type input "cuneo"
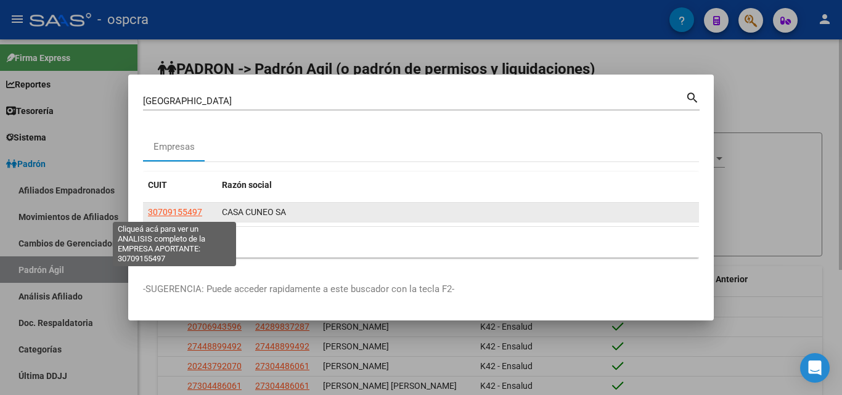
click at [171, 210] on span "30709155497" at bounding box center [175, 212] width 54 height 10
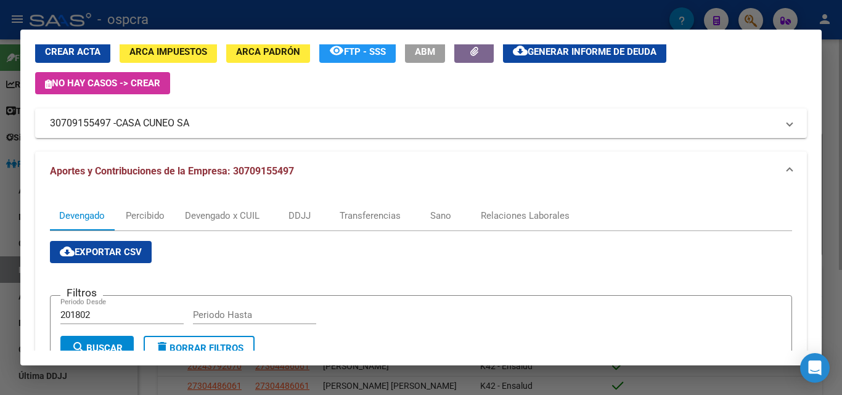
scroll to position [123, 0]
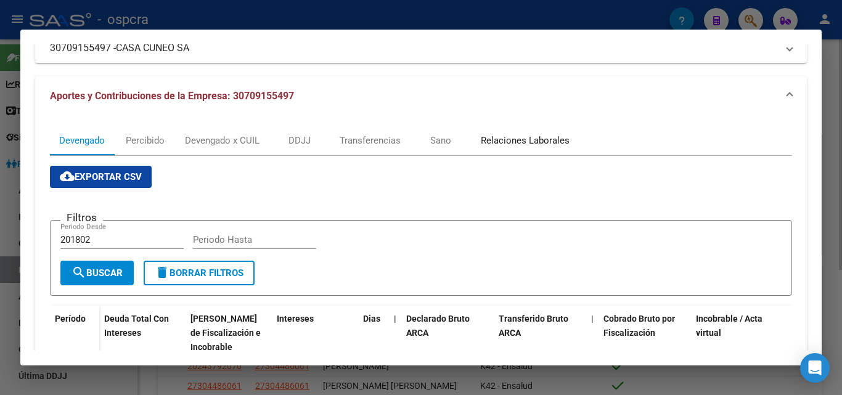
click at [549, 142] on div "Relaciones Laborales" at bounding box center [525, 141] width 89 height 14
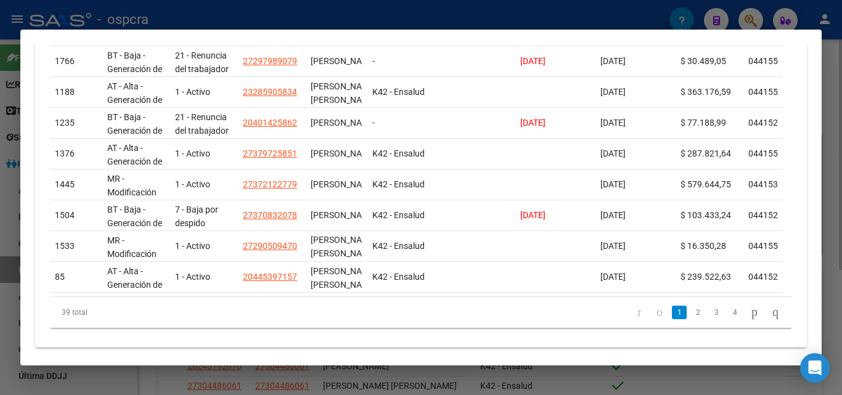
scroll to position [495, 0]
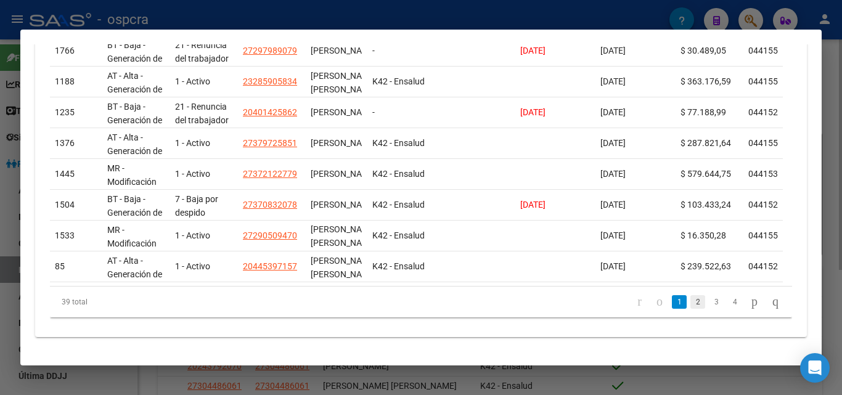
click at [691, 300] on link "2" at bounding box center [698, 302] width 15 height 14
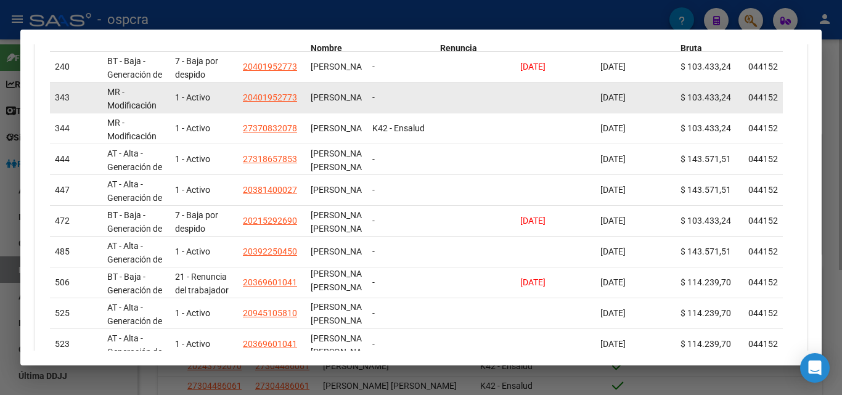
scroll to position [372, 0]
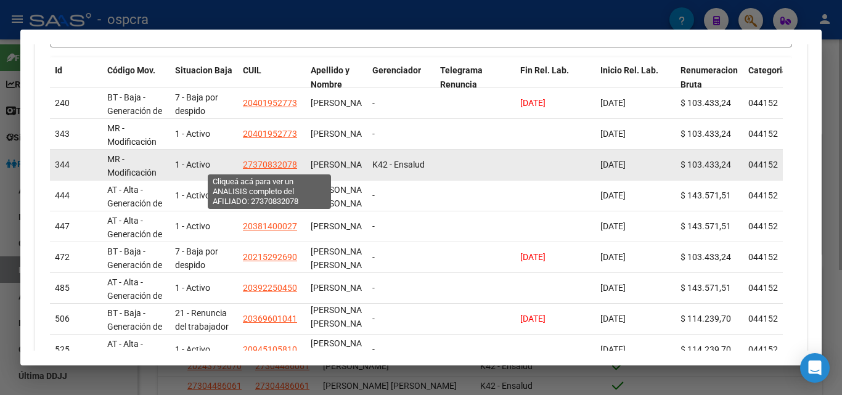
click at [268, 168] on span "27370832078" at bounding box center [270, 165] width 54 height 10
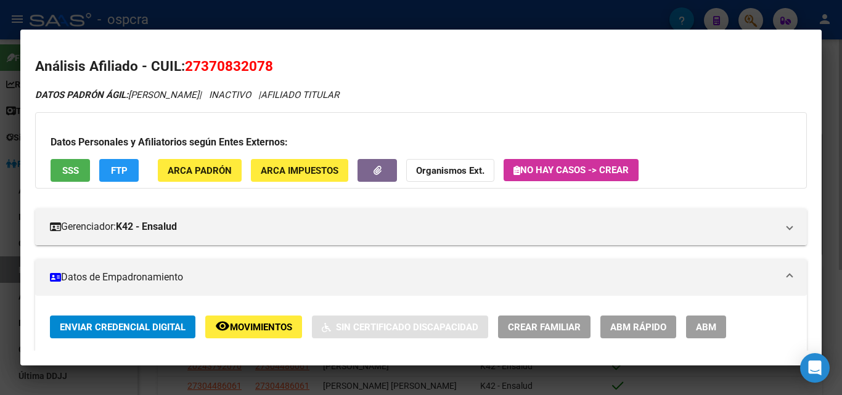
click at [4, 191] on div at bounding box center [421, 197] width 842 height 395
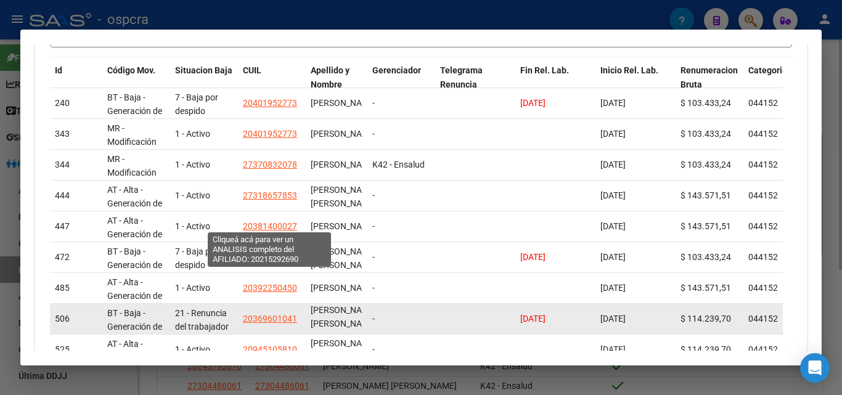
scroll to position [495, 0]
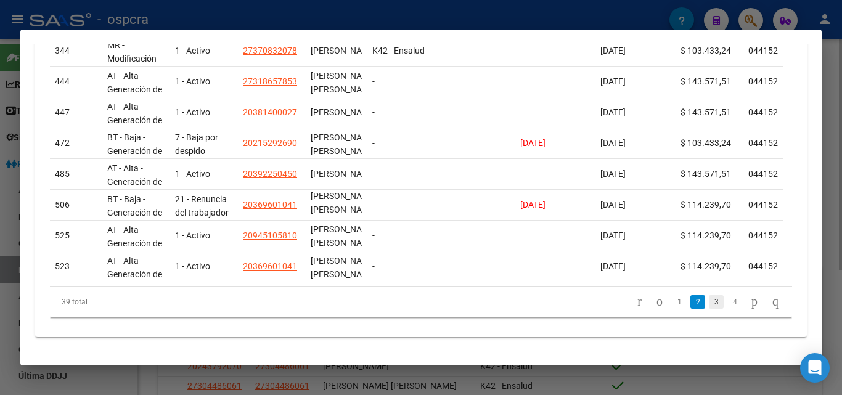
click at [709, 304] on link "3" at bounding box center [716, 302] width 15 height 14
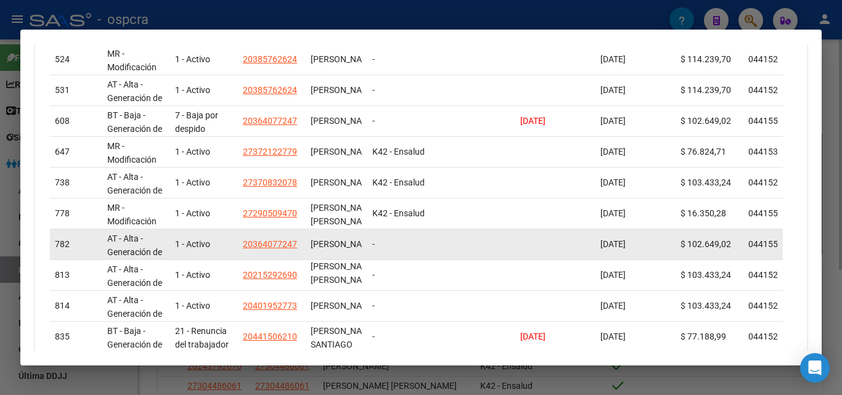
scroll to position [434, 0]
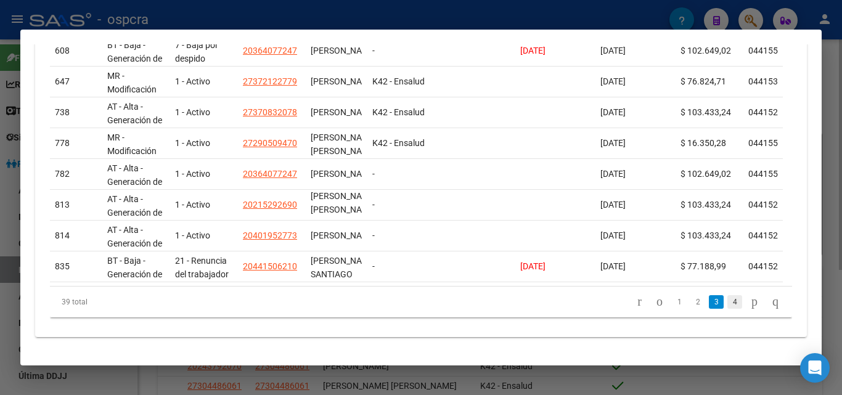
click at [728, 303] on link "4" at bounding box center [735, 302] width 15 height 14
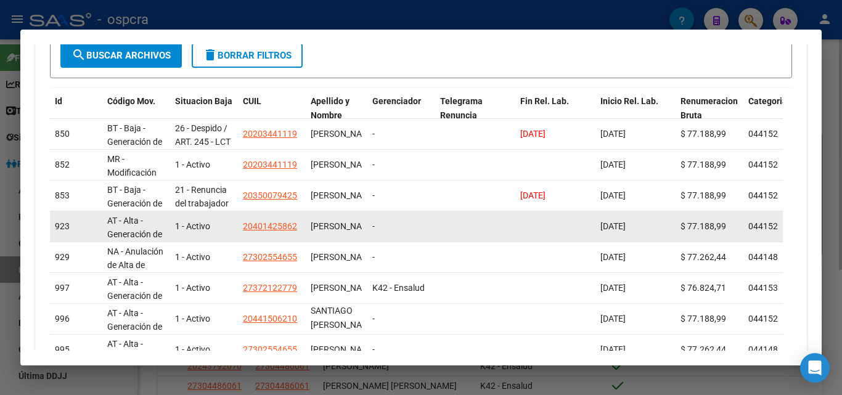
scroll to position [403, 0]
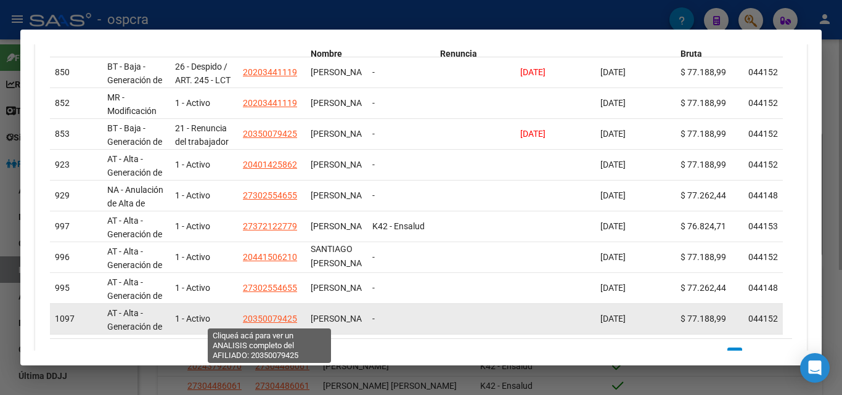
click at [272, 318] on span "20350079425" at bounding box center [270, 319] width 54 height 10
type textarea "20350079425"
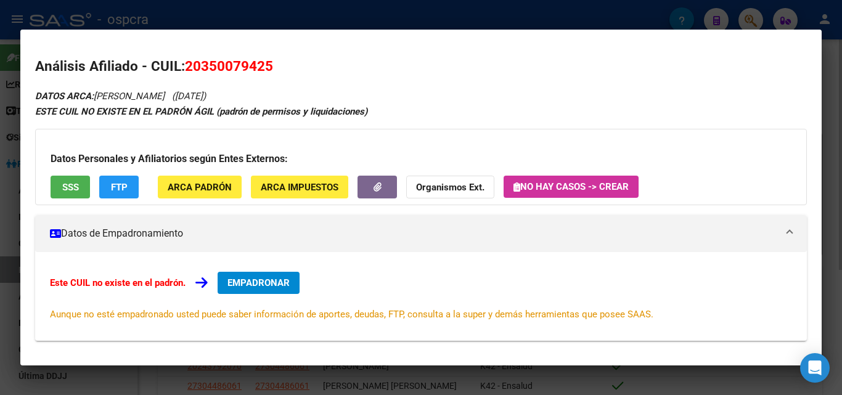
click at [0, 183] on div at bounding box center [421, 197] width 842 height 395
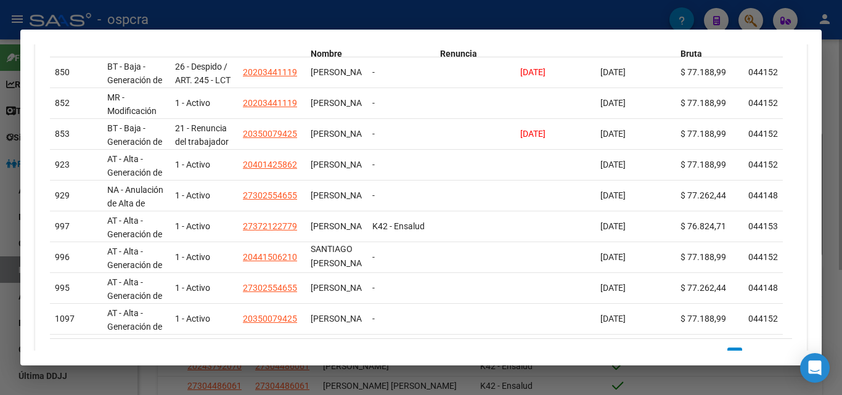
click at [0, 112] on div at bounding box center [421, 197] width 842 height 395
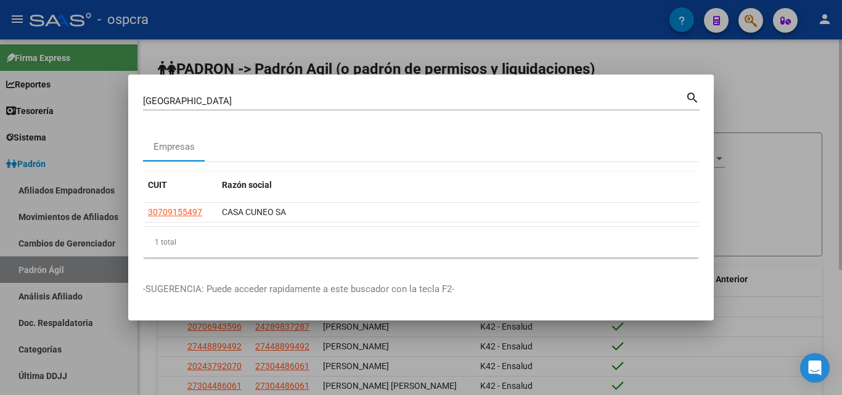
click at [485, 49] on div at bounding box center [421, 197] width 842 height 395
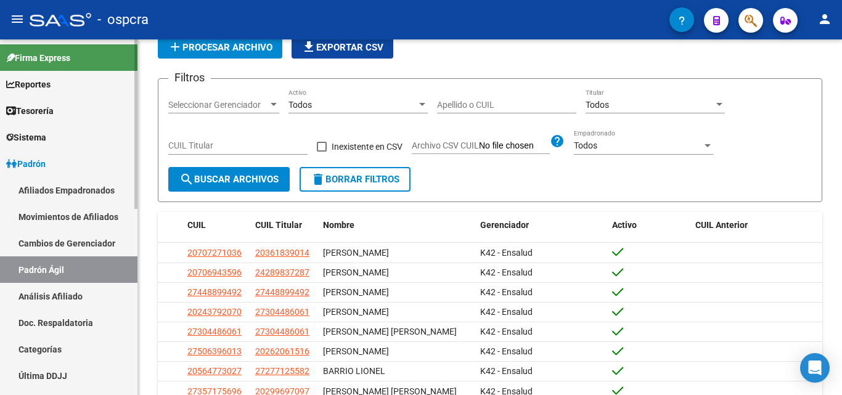
scroll to position [0, 0]
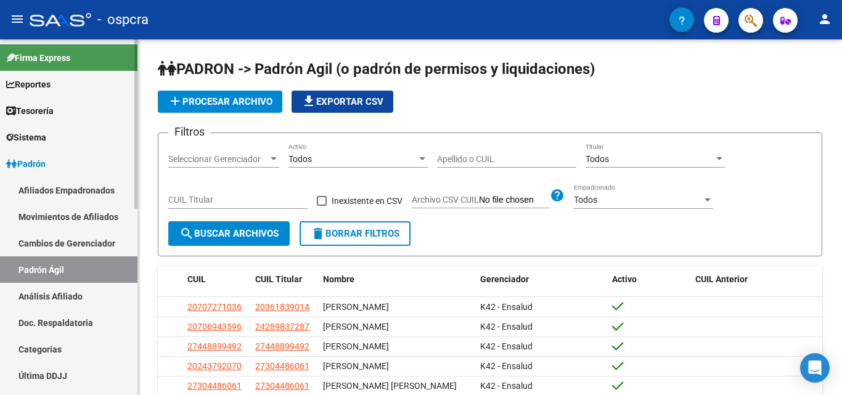
click at [63, 271] on link "Padrón Ágil" at bounding box center [69, 270] width 138 height 27
click at [54, 188] on link "Afiliados Empadronados" at bounding box center [69, 190] width 138 height 27
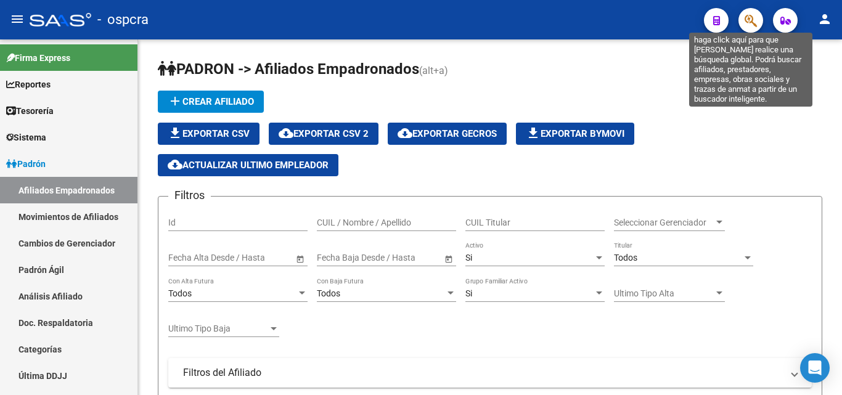
click at [752, 22] on icon "button" at bounding box center [751, 21] width 12 height 14
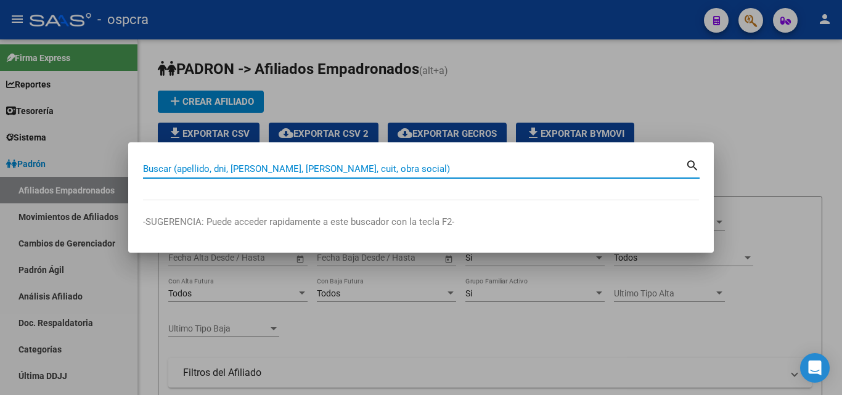
paste input "35937392"
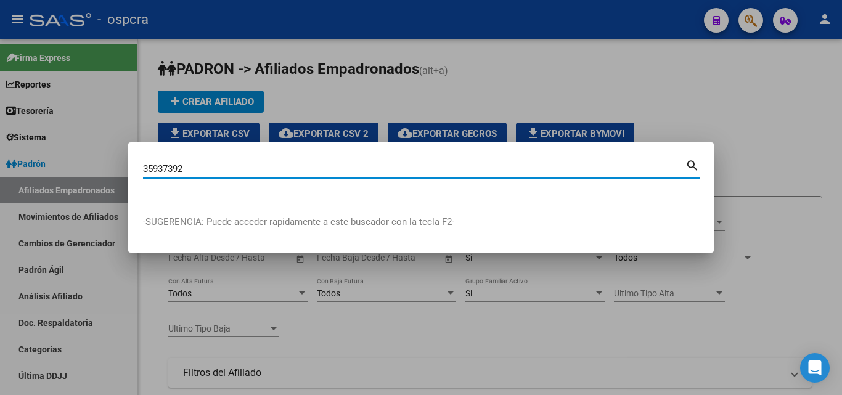
type input "35937392"
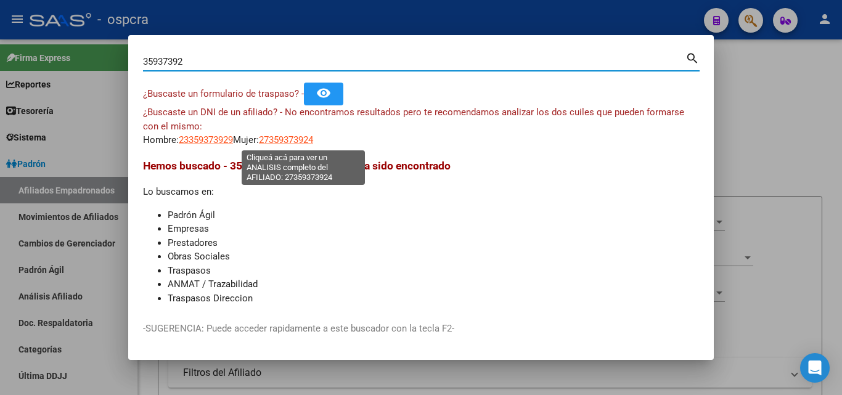
click at [299, 139] on span "27359373924" at bounding box center [286, 139] width 54 height 11
type textarea "27359373924"
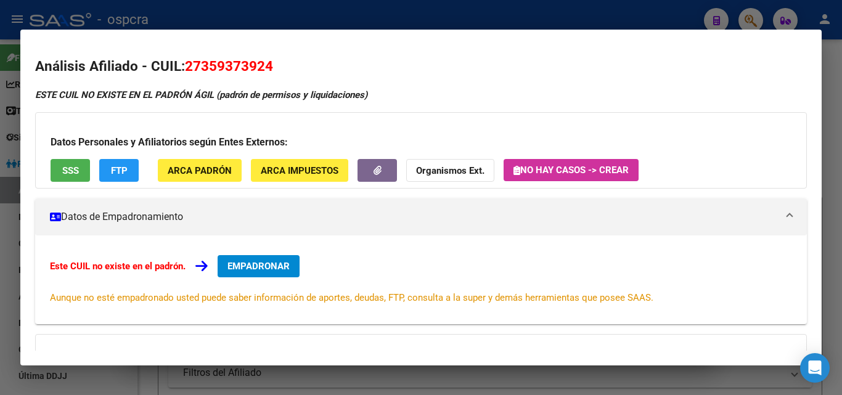
click at [0, 273] on div at bounding box center [421, 197] width 842 height 395
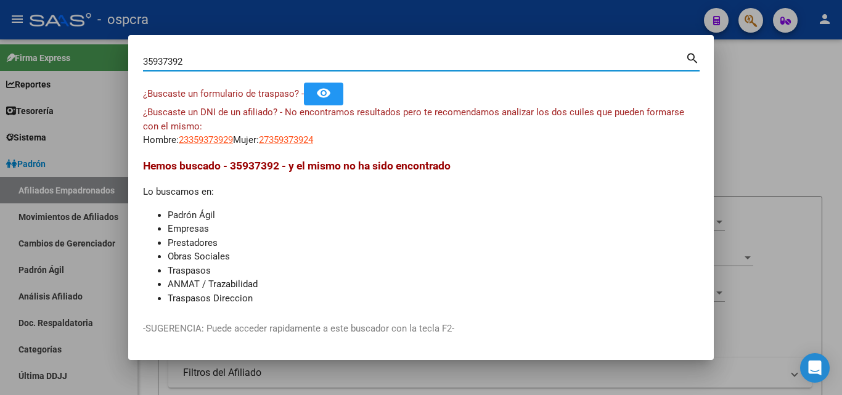
drag, startPoint x: 177, startPoint y: 61, endPoint x: 136, endPoint y: 64, distance: 40.8
click at [136, 64] on mat-dialog-content "35937392 Buscar (apellido, dni, cuil, nro traspaso, cuit, obra social) search ¿…" at bounding box center [421, 178] width 586 height 257
paste input "2"
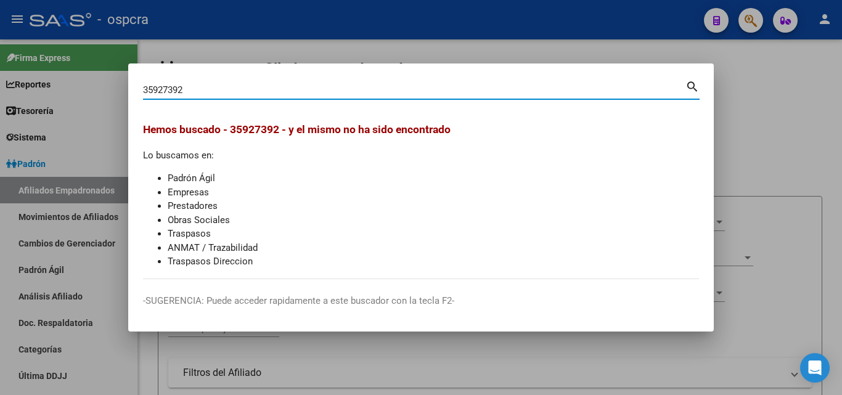
type input "35927392"
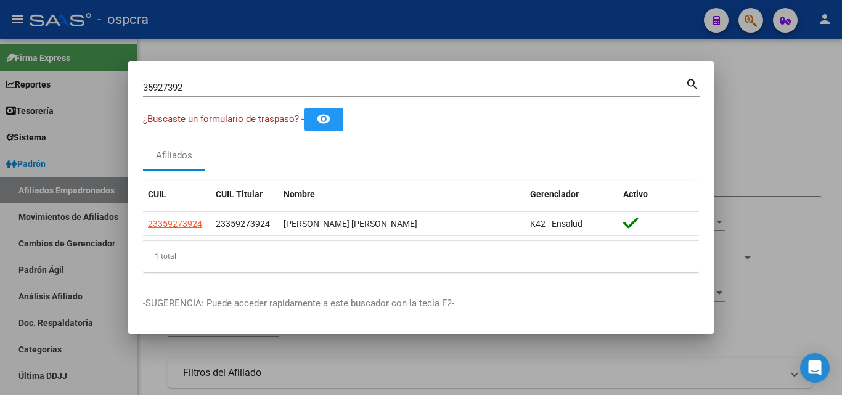
drag, startPoint x: 142, startPoint y: 85, endPoint x: 186, endPoint y: 84, distance: 44.4
click at [185, 84] on mat-dialog-content "35927392 Buscar (apellido, dni, cuil, nro traspaso, cuit, obra social) search ¿…" at bounding box center [421, 179] width 586 height 206
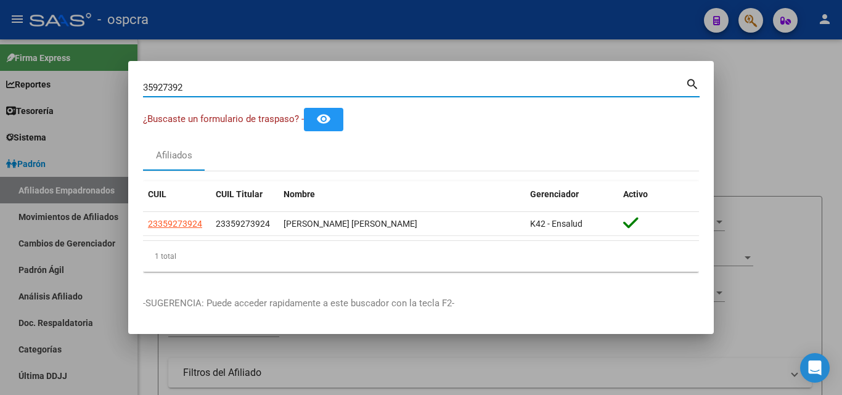
drag, startPoint x: 186, startPoint y: 84, endPoint x: 138, endPoint y: 87, distance: 48.2
click at [138, 87] on mat-dialog-content "35927392 Buscar (apellido, dni, cuil, nro traspaso, cuit, obra social) search ¿…" at bounding box center [421, 179] width 586 height 206
